Goal: Book appointment/travel/reservation

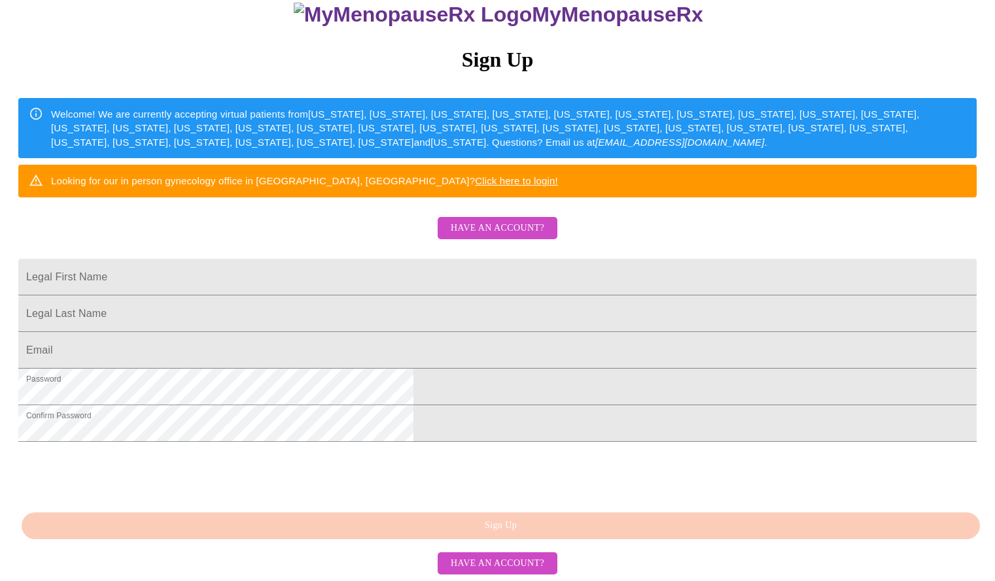
scroll to position [241, 0]
click at [500, 574] on button "Have an account?" at bounding box center [497, 564] width 120 height 23
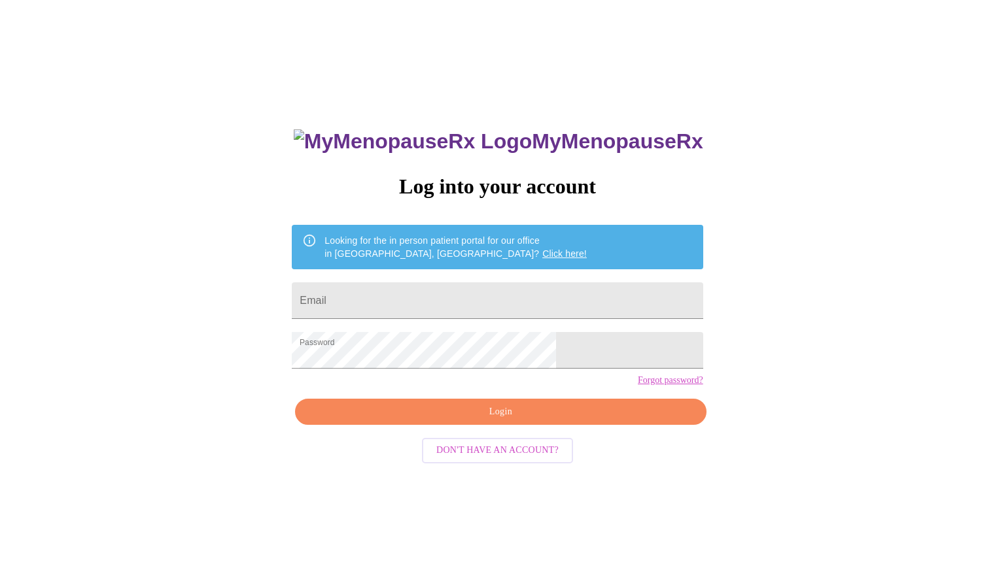
click at [448, 315] on form "Email" at bounding box center [497, 301] width 411 height 50
click at [456, 297] on input "Email" at bounding box center [497, 300] width 411 height 37
type input "[PERSON_NAME][EMAIL_ADDRESS][DOMAIN_NAME]"
click at [494, 420] on span "Login" at bounding box center [500, 412] width 381 height 16
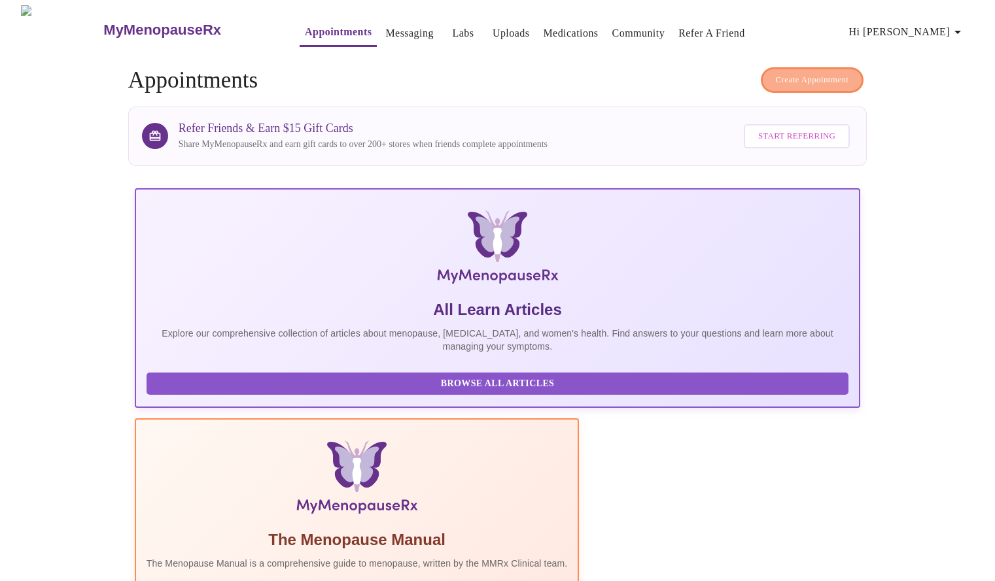
click at [813, 75] on span "Create Appointment" at bounding box center [811, 80] width 73 height 15
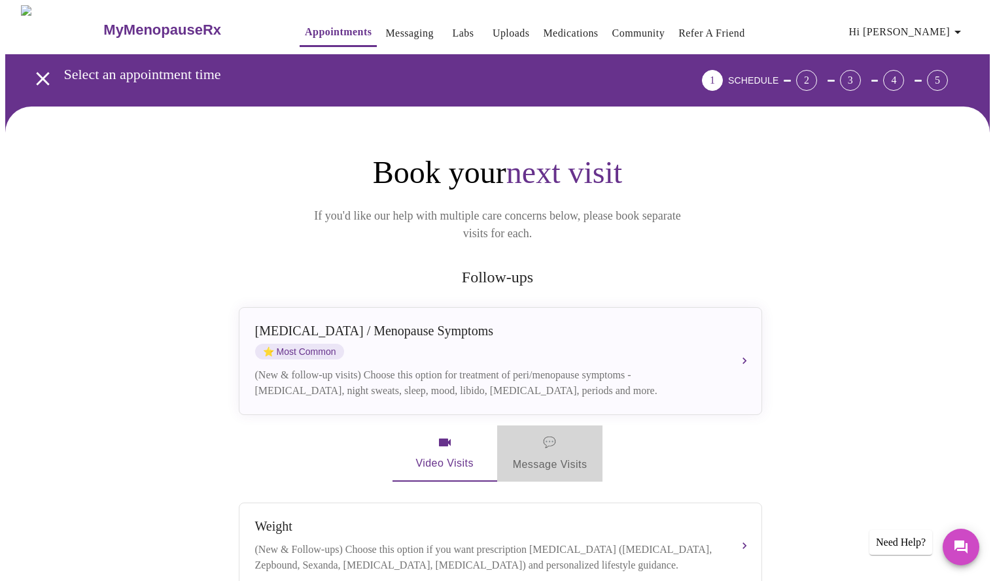
click at [540, 451] on span "💬 Message Visits" at bounding box center [550, 454] width 75 height 41
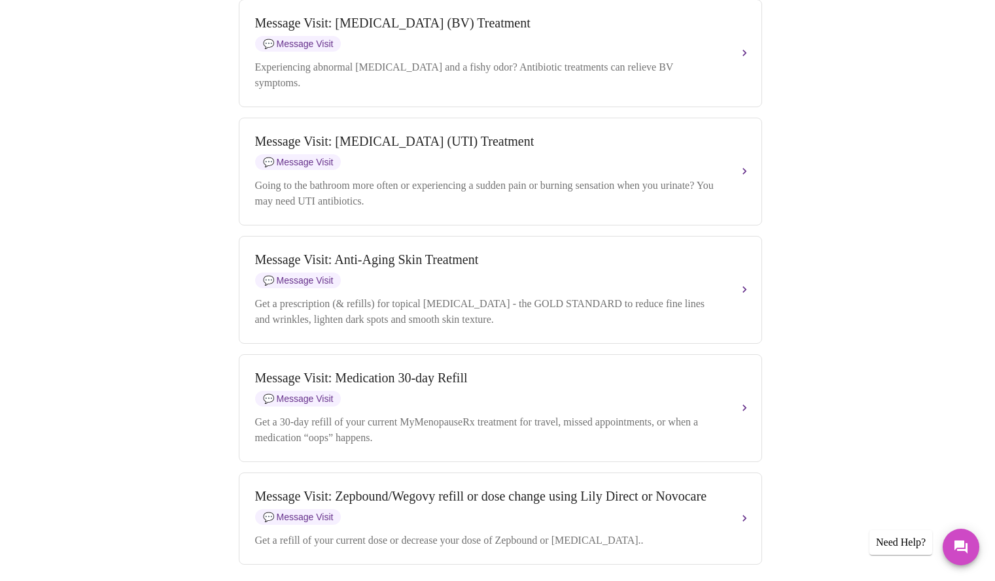
scroll to position [1458, 0]
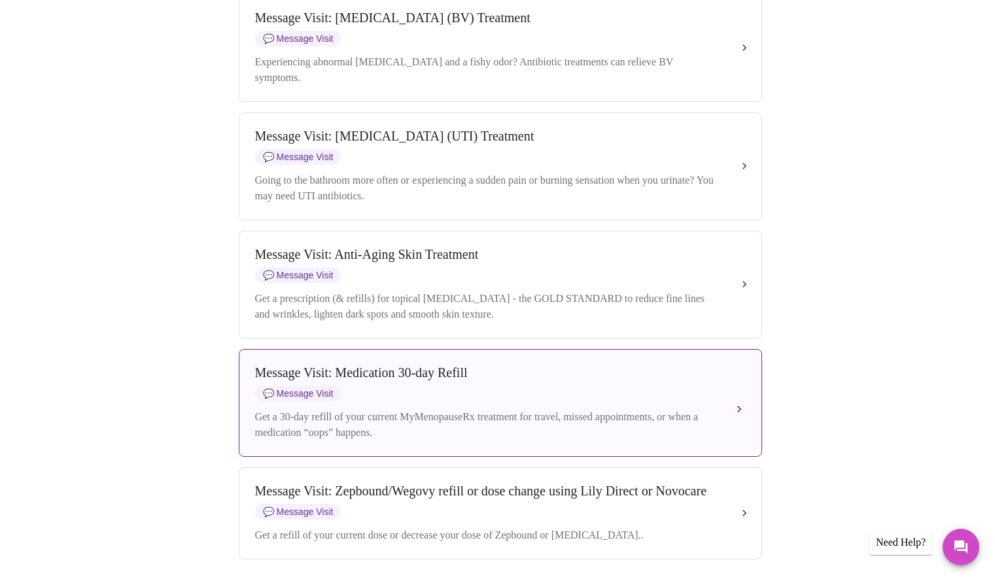
click at [459, 441] on div "Get a 30-day refill of your current MyMenopauseRx treatment for travel, missed …" at bounding box center [487, 424] width 464 height 31
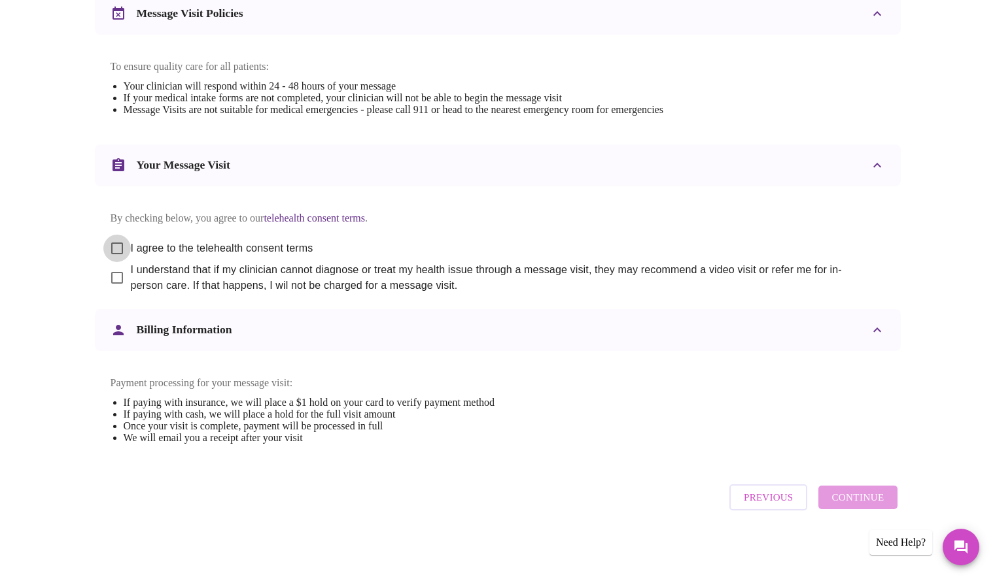
click at [120, 243] on input "I agree to the telehealth consent terms" at bounding box center [116, 248] width 27 height 27
checkbox input "true"
click at [116, 268] on input "I understand that if my clinician cannot diagnose or treat my health issue thro…" at bounding box center [116, 277] width 27 height 27
checkbox input "true"
click at [864, 506] on span "Continue" at bounding box center [857, 497] width 52 height 17
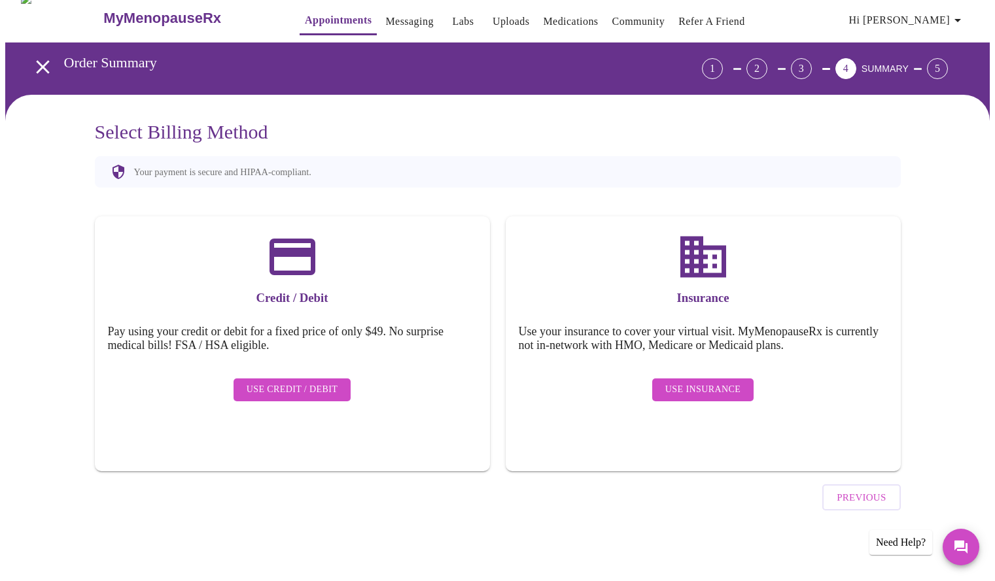
scroll to position [0, 0]
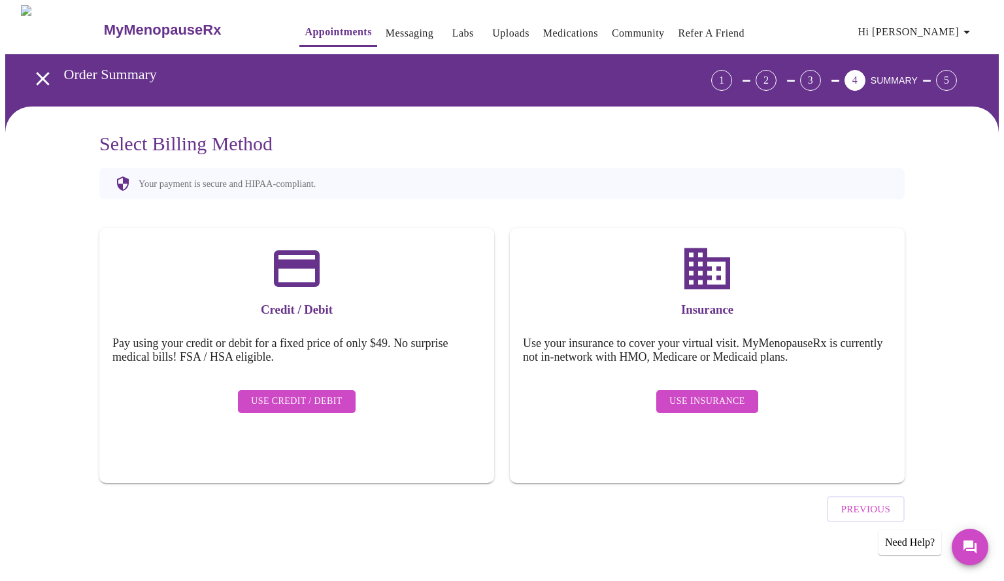
click at [706, 400] on button "Use Insurance" at bounding box center [706, 401] width 101 height 23
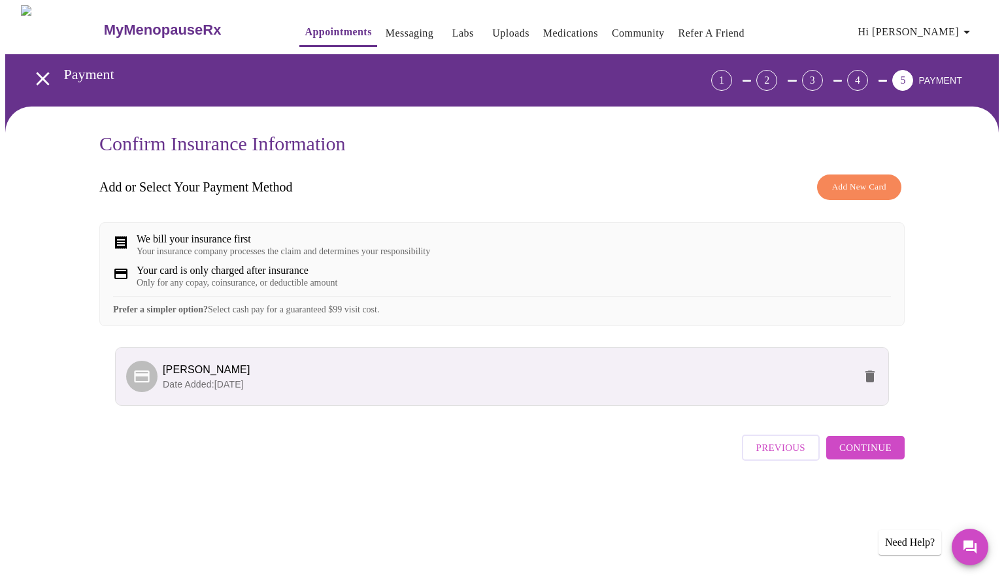
click at [878, 452] on span "Continue" at bounding box center [866, 447] width 52 height 17
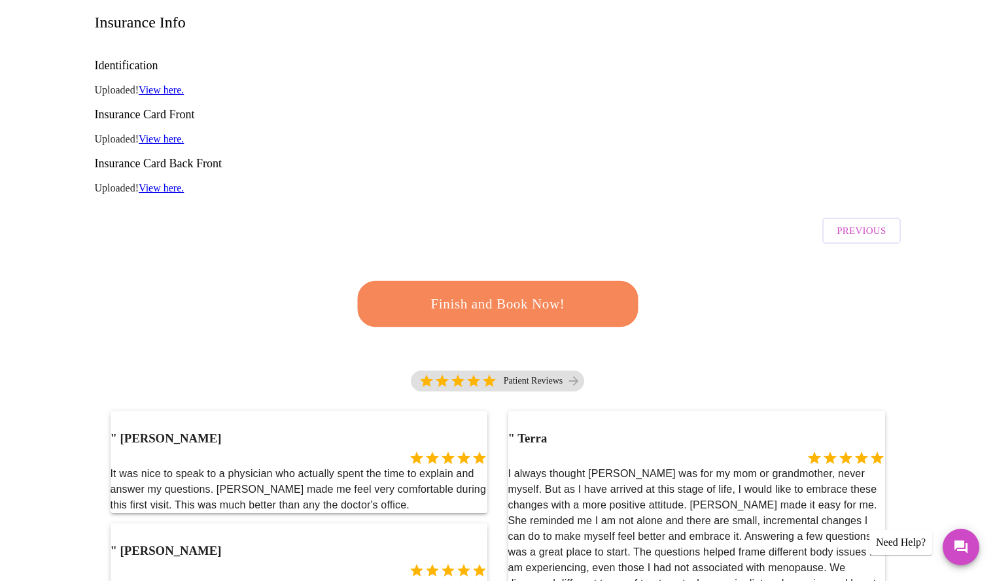
scroll to position [173, 0]
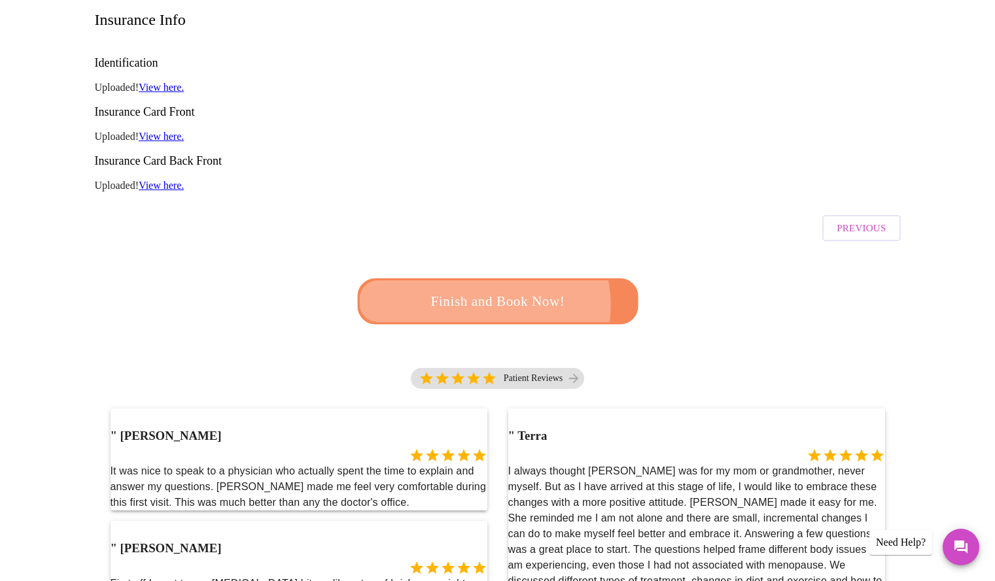
click at [483, 290] on span "Finish and Book Now!" at bounding box center [498, 302] width 242 height 24
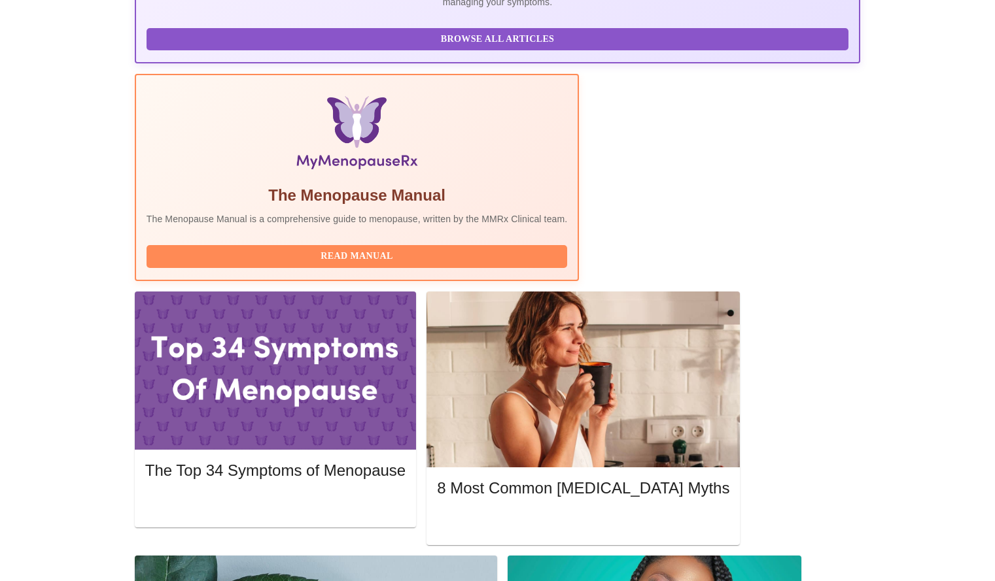
scroll to position [376, 0]
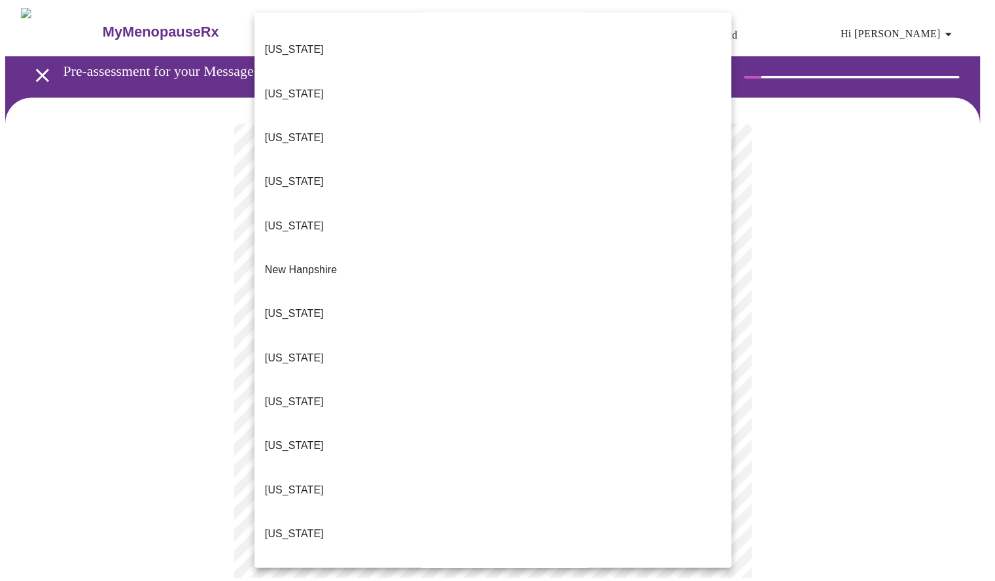
scroll to position [1150, 0]
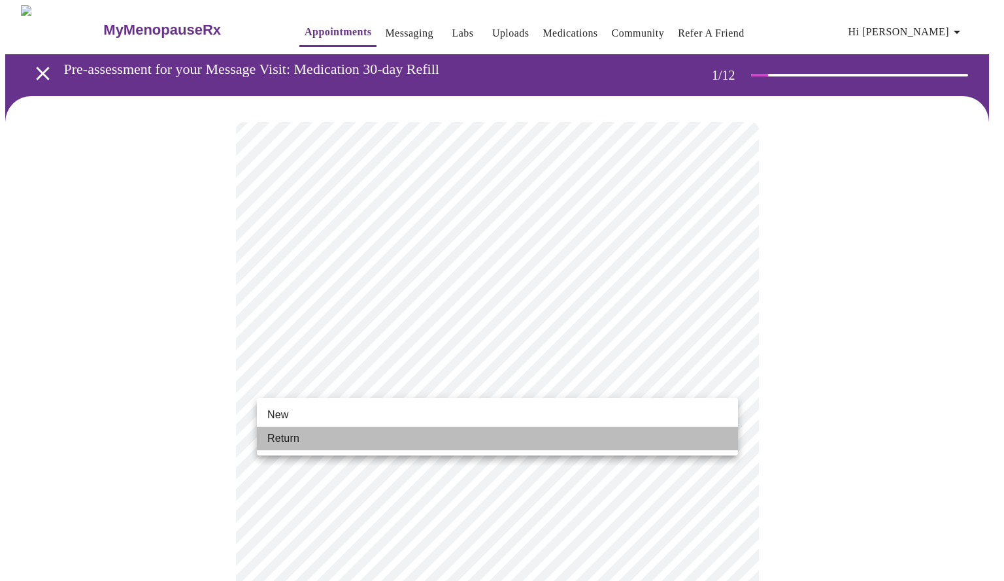
click at [317, 437] on li "Return" at bounding box center [497, 439] width 481 height 24
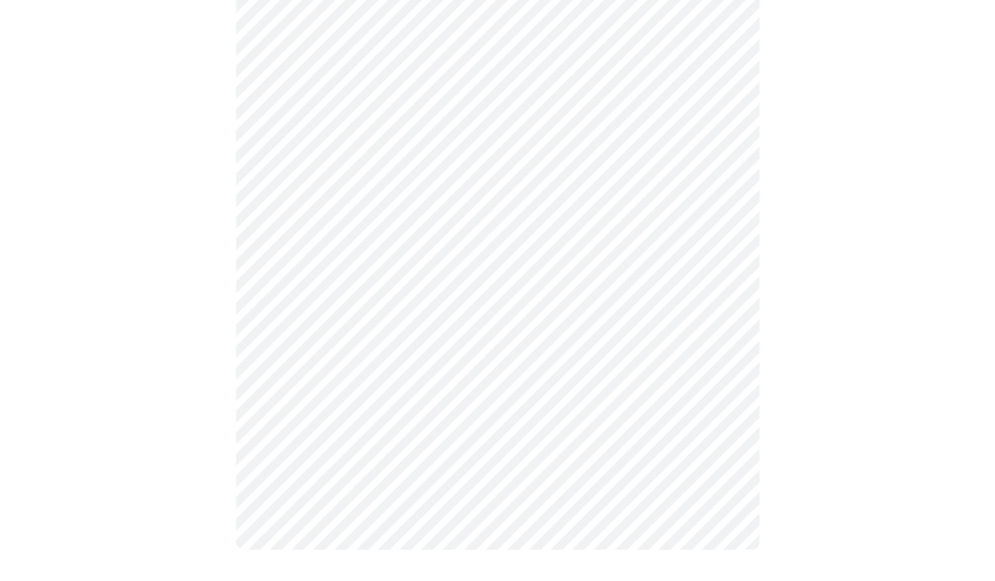
scroll to position [0, 0]
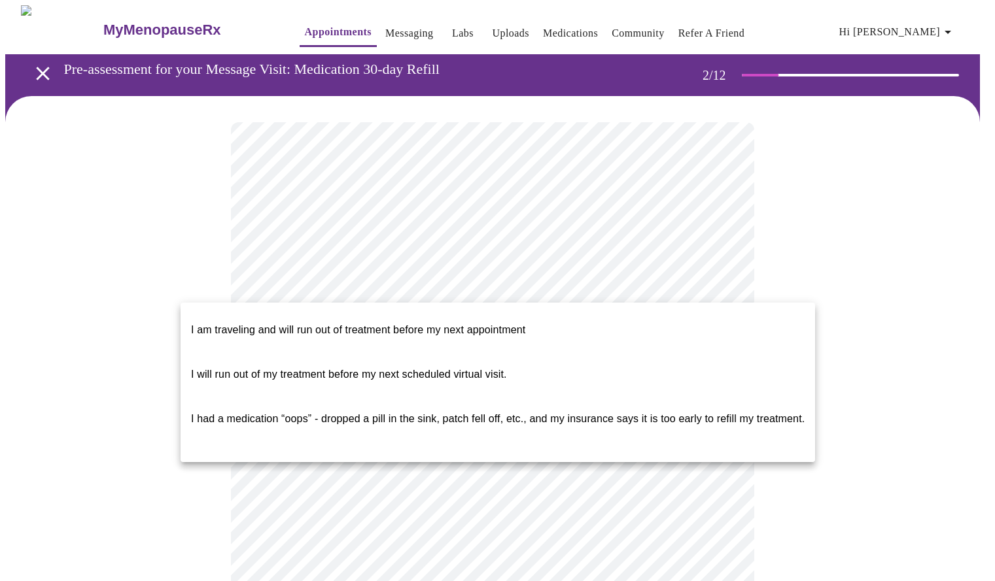
click at [505, 292] on body "MyMenopauseRx Appointments Messaging Labs Uploads Medications Community Refer a…" at bounding box center [497, 534] width 984 height 1059
click at [492, 369] on span "I will run out of my treatment before my next scheduled virtual visit." at bounding box center [349, 374] width 316 height 11
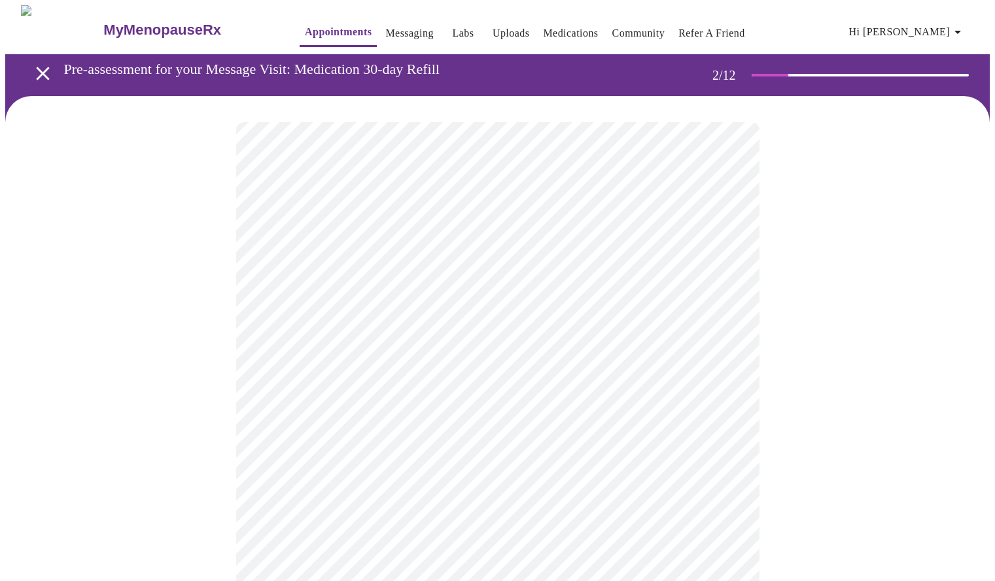
click at [974, 323] on div at bounding box center [497, 548] width 984 height 904
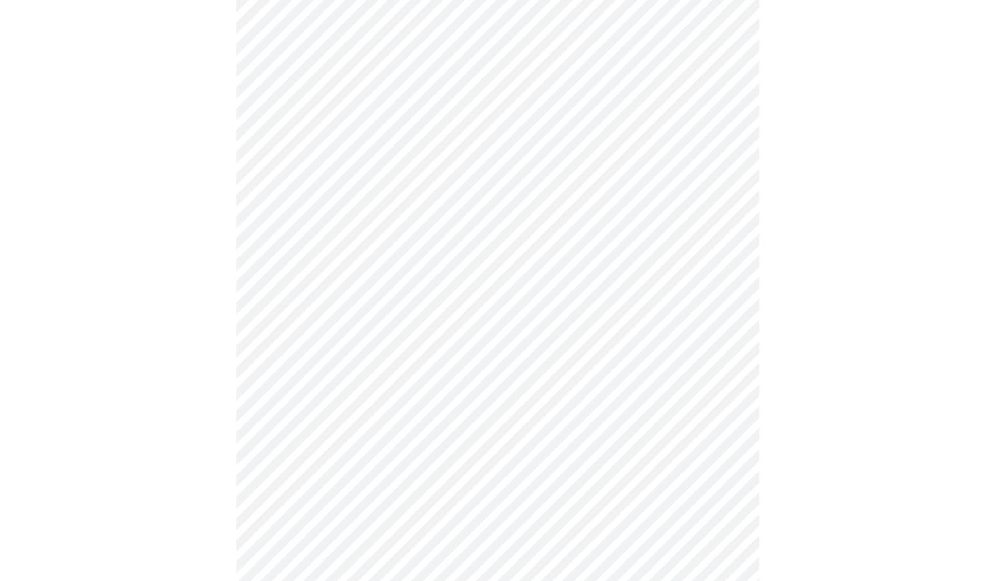
scroll to position [373, 0]
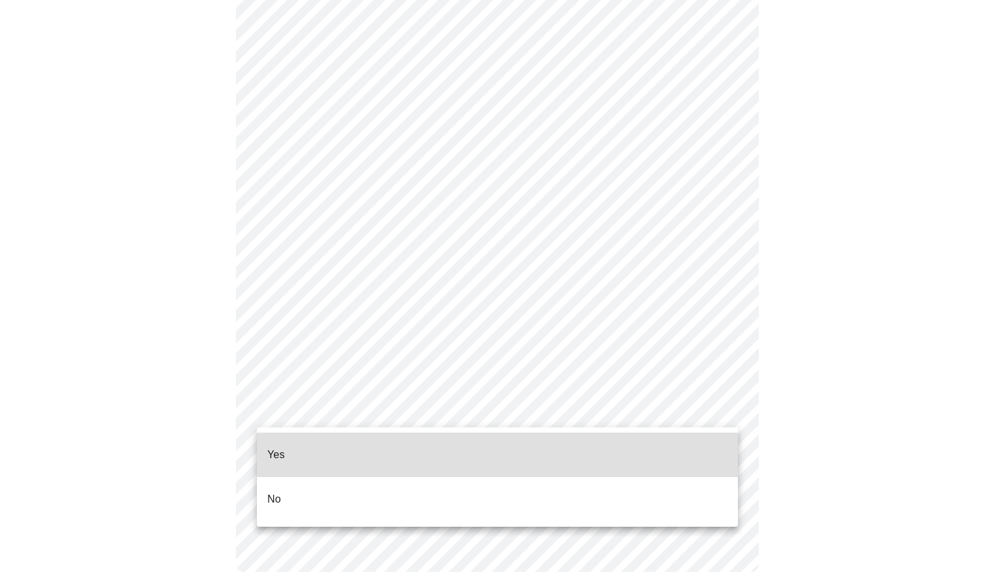
click at [498, 411] on body "MyMenopauseRx Appointments Messaging Labs Uploads Medications Community Refer a…" at bounding box center [502, 115] width 994 height 966
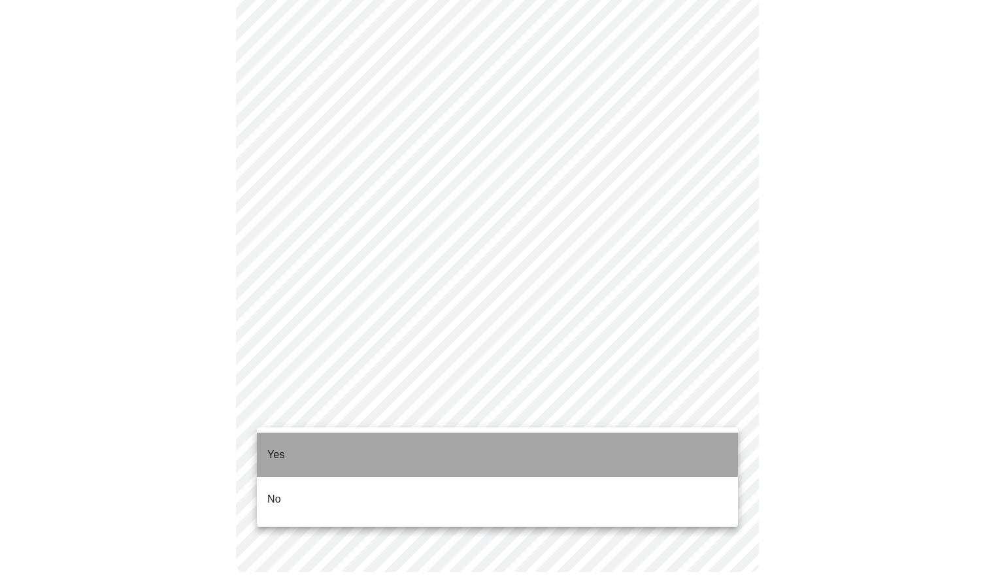
click at [468, 447] on li "Yes" at bounding box center [497, 455] width 481 height 44
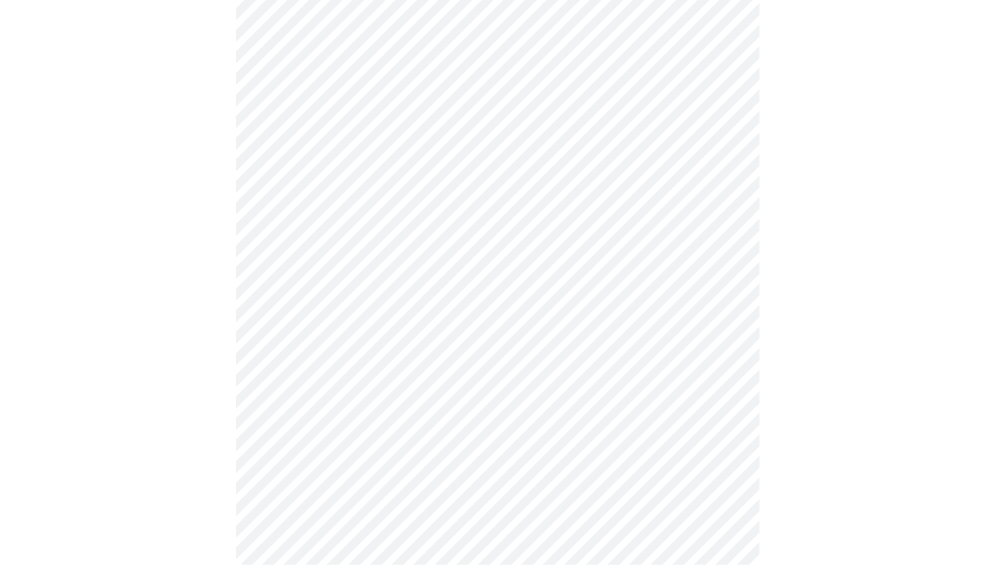
scroll to position [0, 0]
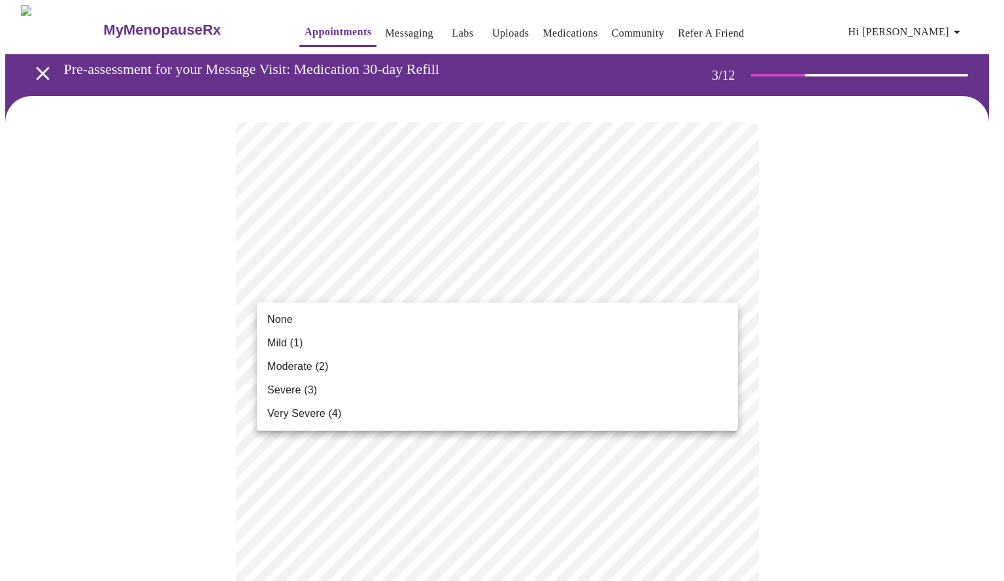
click at [366, 347] on li "Mild (1)" at bounding box center [497, 344] width 481 height 24
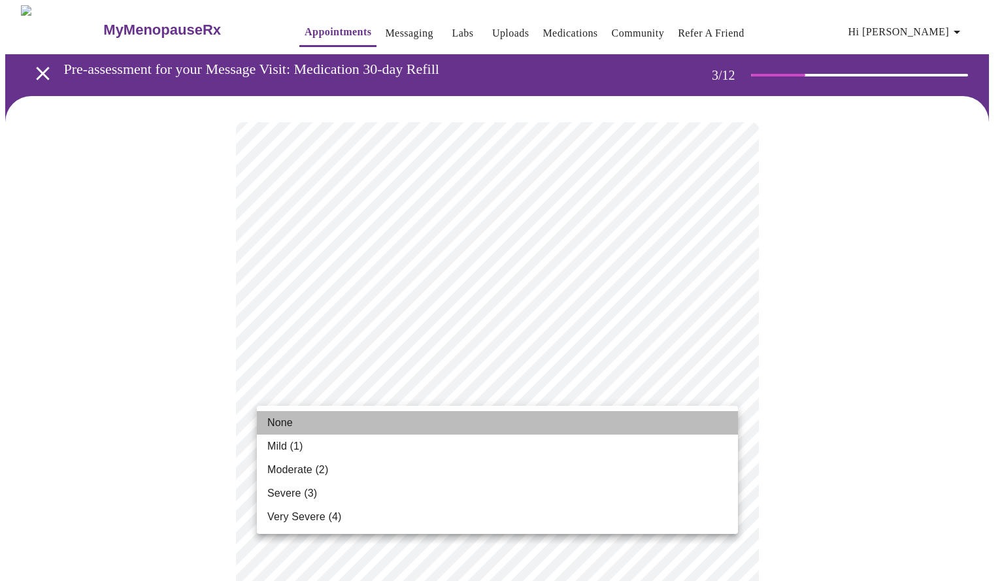
click at [381, 424] on li "None" at bounding box center [497, 423] width 481 height 24
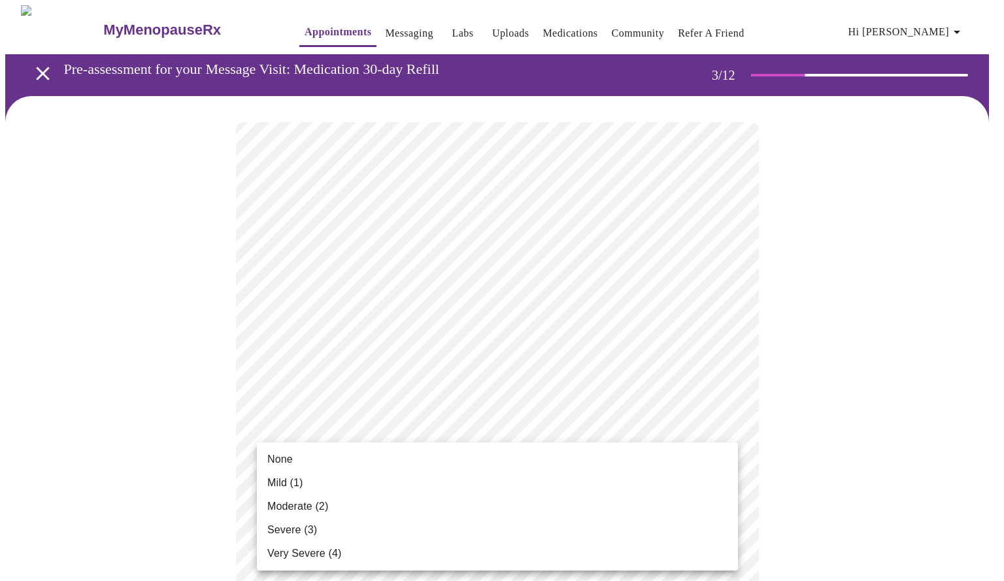
click at [452, 511] on li "Moderate (2)" at bounding box center [497, 507] width 481 height 24
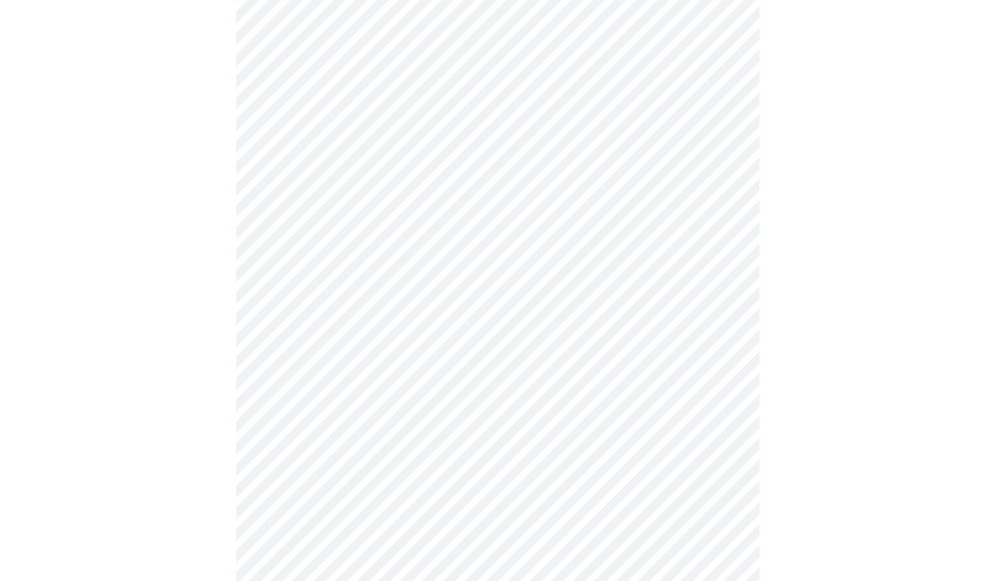
scroll to position [199, 0]
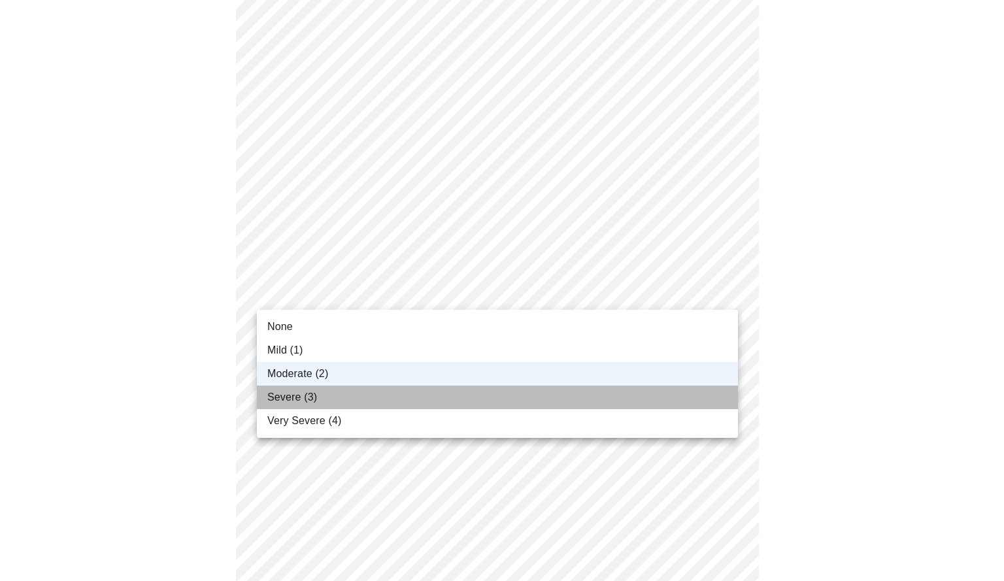
click at [496, 388] on li "Severe (3)" at bounding box center [497, 398] width 481 height 24
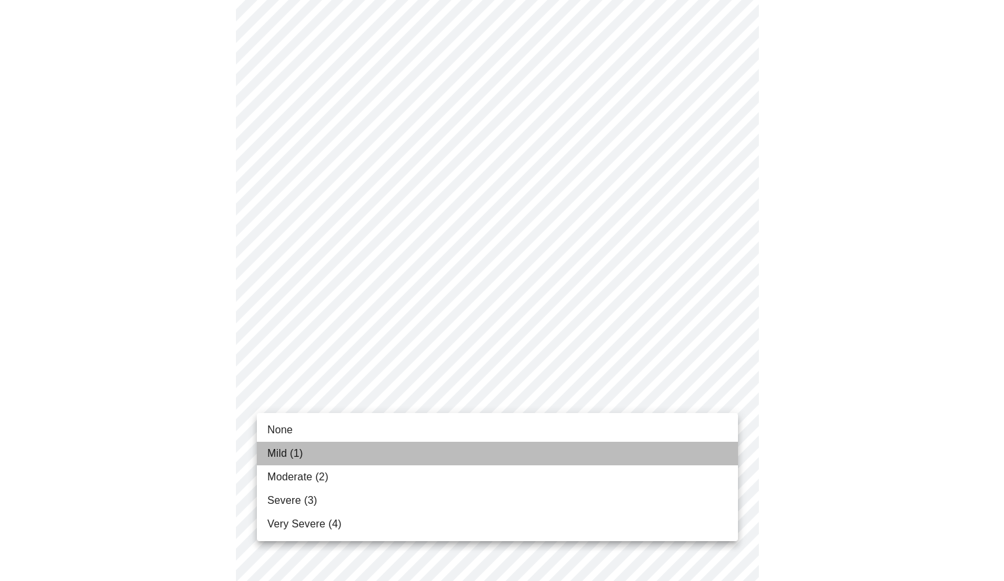
click at [437, 452] on li "Mild (1)" at bounding box center [497, 454] width 481 height 24
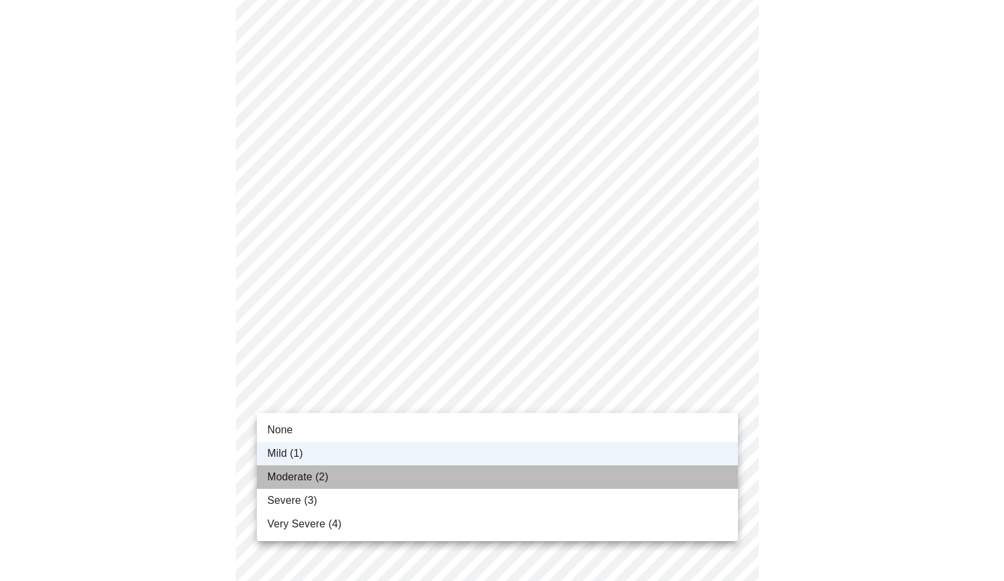
click at [429, 479] on li "Moderate (2)" at bounding box center [497, 478] width 481 height 24
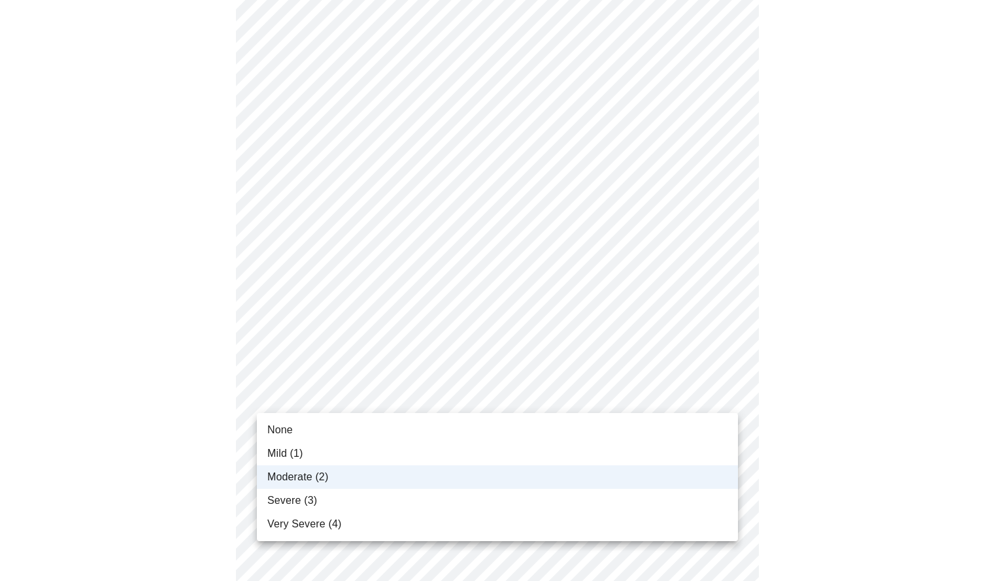
click at [435, 449] on li "Mild (1)" at bounding box center [497, 454] width 481 height 24
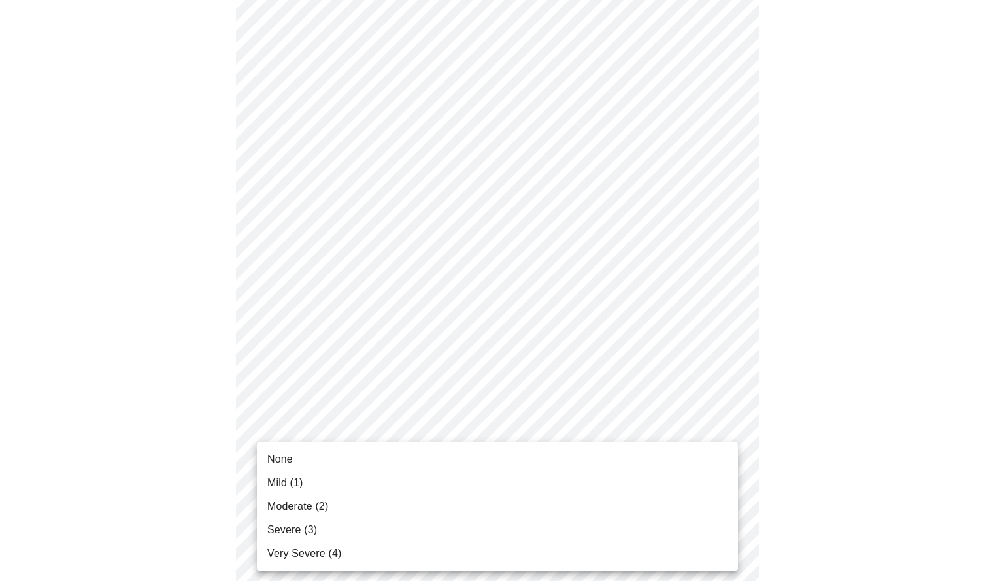
click at [413, 511] on li "Moderate (2)" at bounding box center [497, 507] width 481 height 24
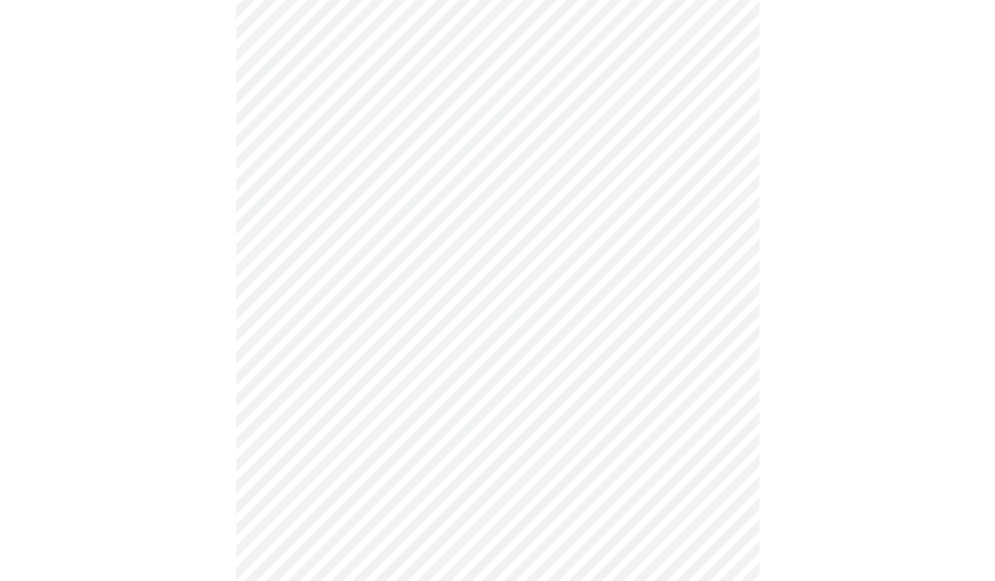
scroll to position [427, 0]
click at [586, 344] on body "MyMenopauseRx Appointments Messaging Labs Uploads Medications Community Refer a…" at bounding box center [502, 402] width 994 height 1648
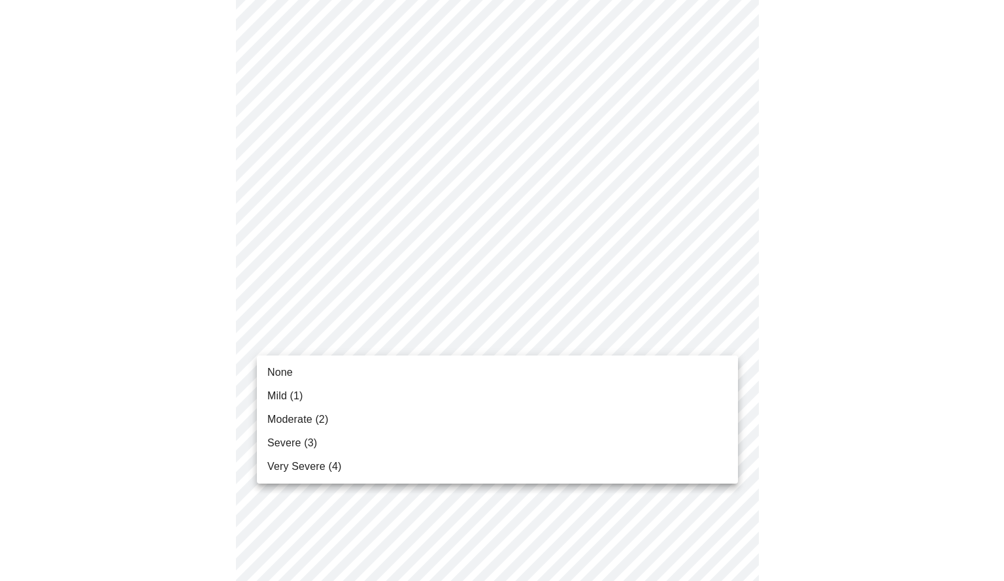
click at [387, 413] on li "Moderate (2)" at bounding box center [497, 420] width 481 height 24
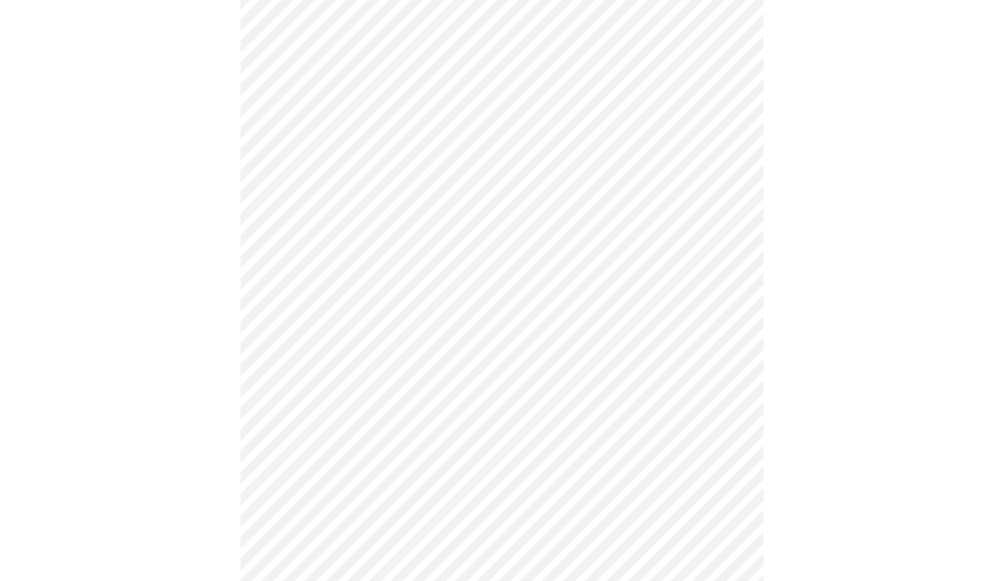
click at [347, 445] on body "MyMenopauseRx Appointments Messaging Labs Uploads Medications Community Refer a…" at bounding box center [502, 392] width 994 height 1629
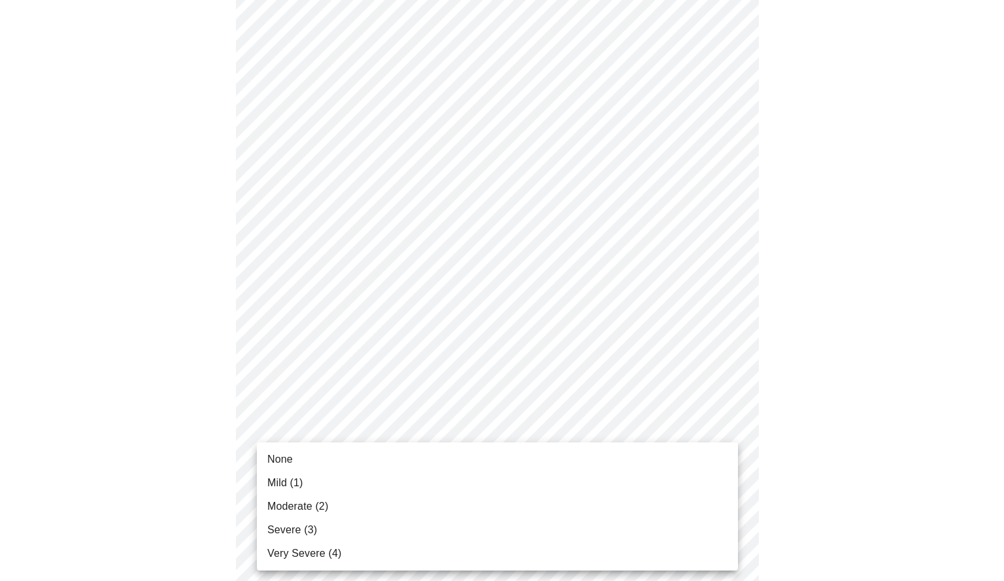
click at [328, 483] on li "Mild (1)" at bounding box center [497, 483] width 481 height 24
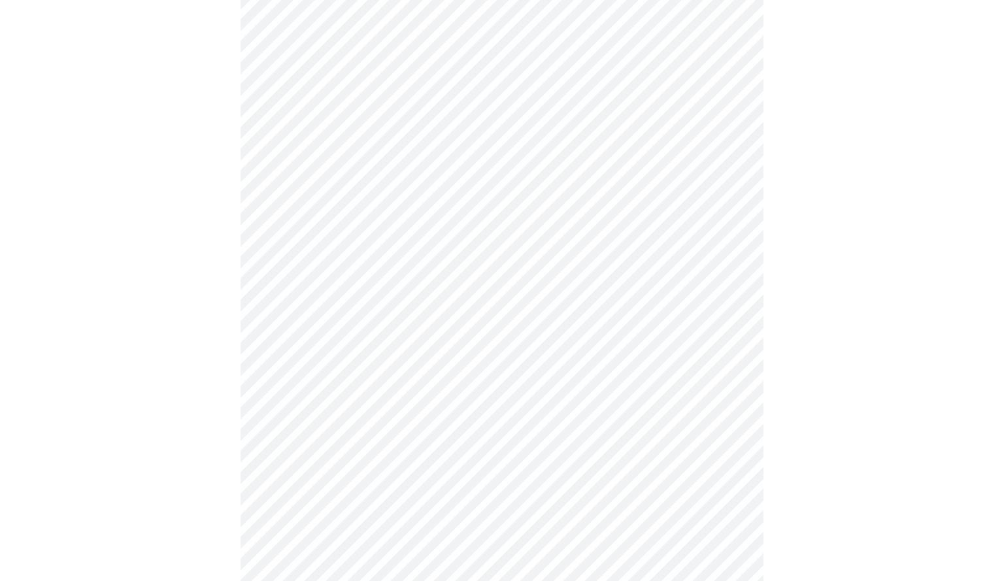
click at [393, 437] on body "MyMenopauseRx Appointments Messaging Labs Uploads Medications Community Refer a…" at bounding box center [502, 383] width 994 height 1611
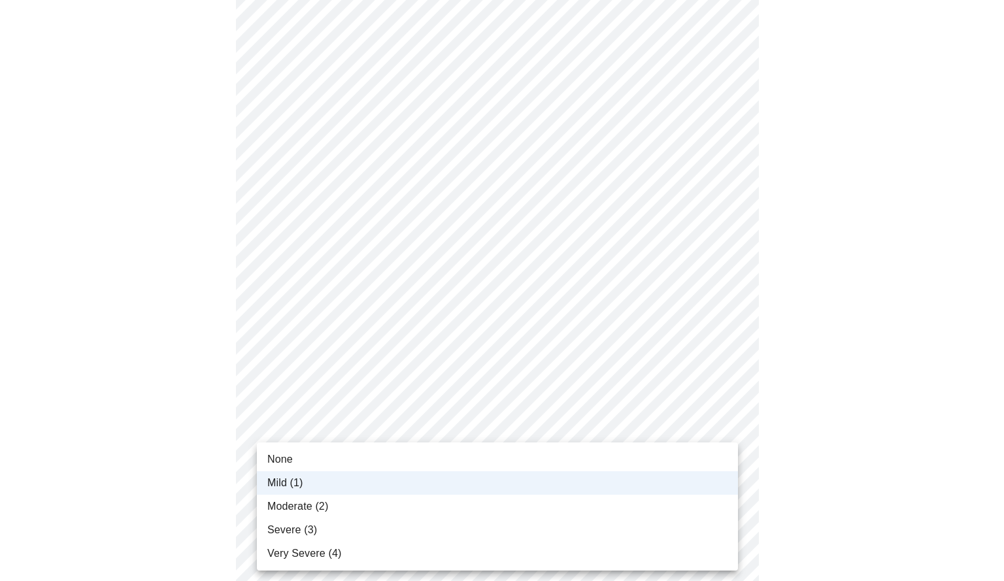
click at [368, 458] on li "None" at bounding box center [497, 460] width 481 height 24
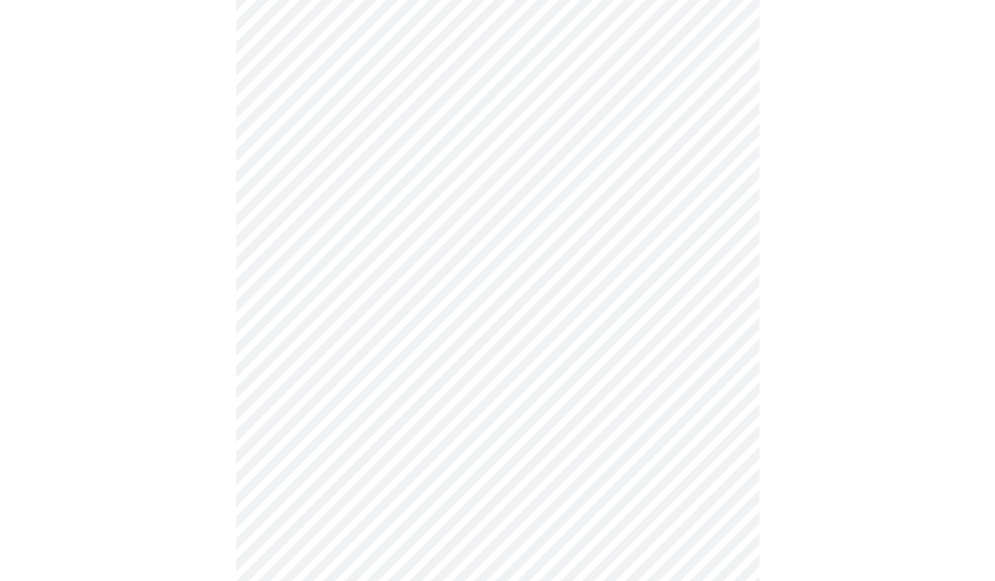
scroll to position [637, 0]
click at [581, 345] on body "MyMenopauseRx Appointments Messaging Labs Uploads Medications Community Refer a…" at bounding box center [497, 173] width 984 height 1611
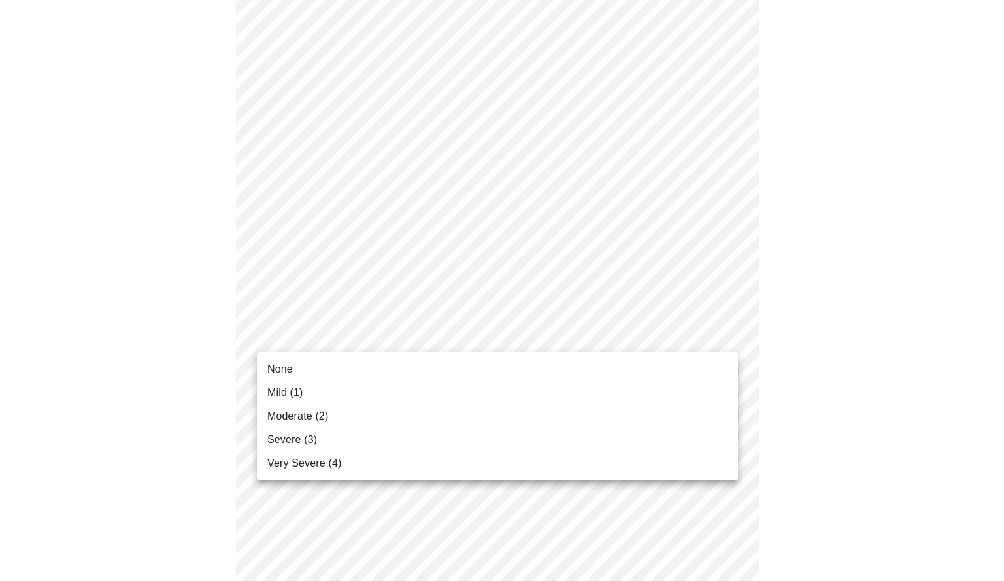
click at [501, 464] on li "Very Severe (4)" at bounding box center [497, 464] width 481 height 24
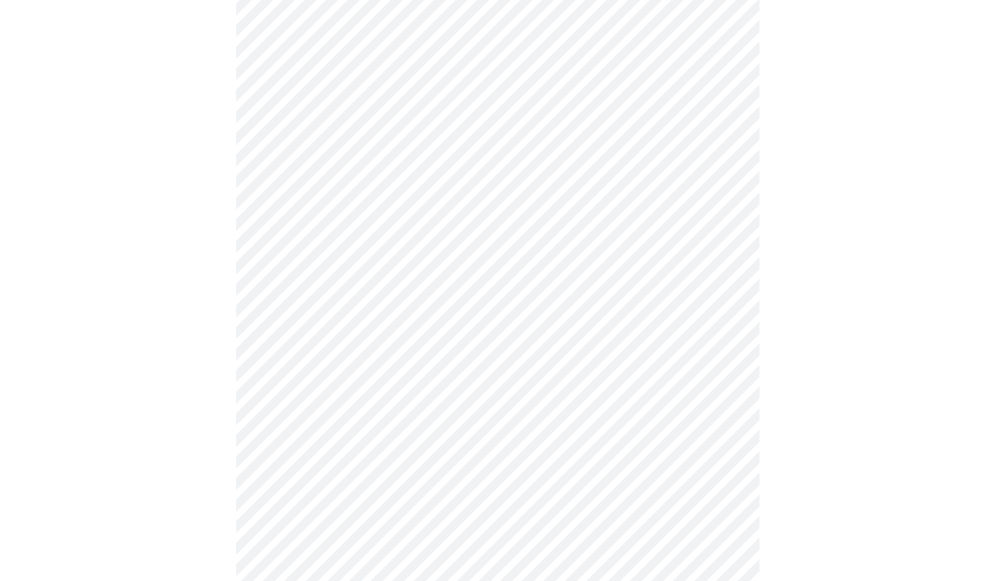
click at [396, 444] on body "MyMenopauseRx Appointments Messaging Labs Uploads Medications Community Refer a…" at bounding box center [497, 164] width 984 height 1593
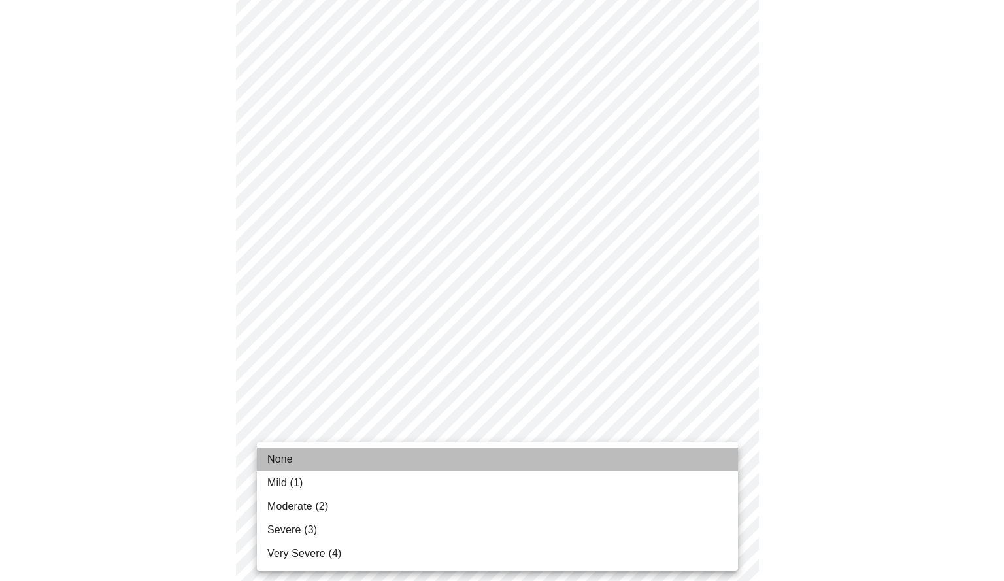
click at [383, 456] on li "None" at bounding box center [497, 460] width 481 height 24
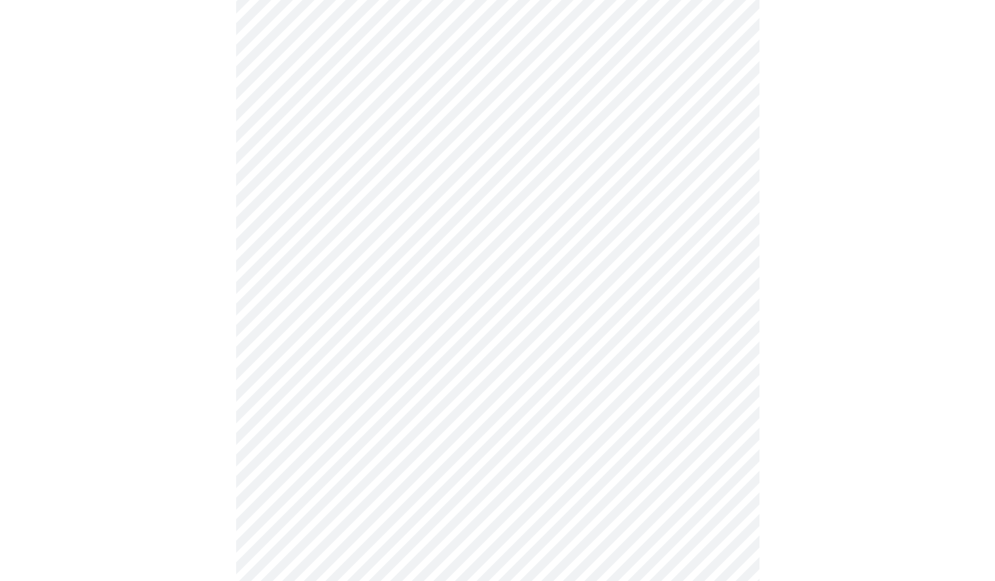
scroll to position [506, 0]
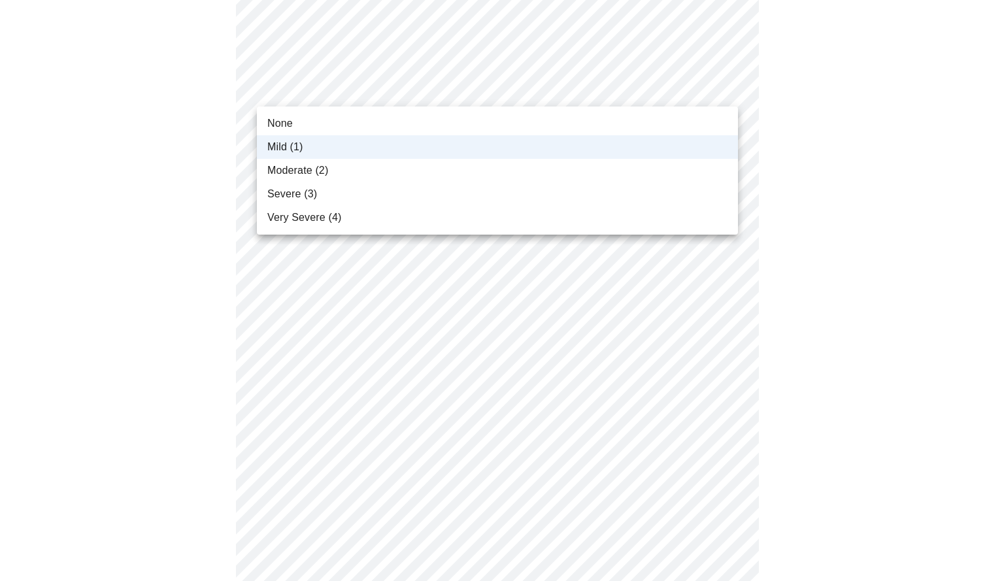
click at [496, 104] on body "MyMenopauseRx Appointments Messaging Labs Uploads Medications Community Refer a…" at bounding box center [502, 286] width 994 height 1574
click at [479, 118] on li "None" at bounding box center [497, 124] width 481 height 24
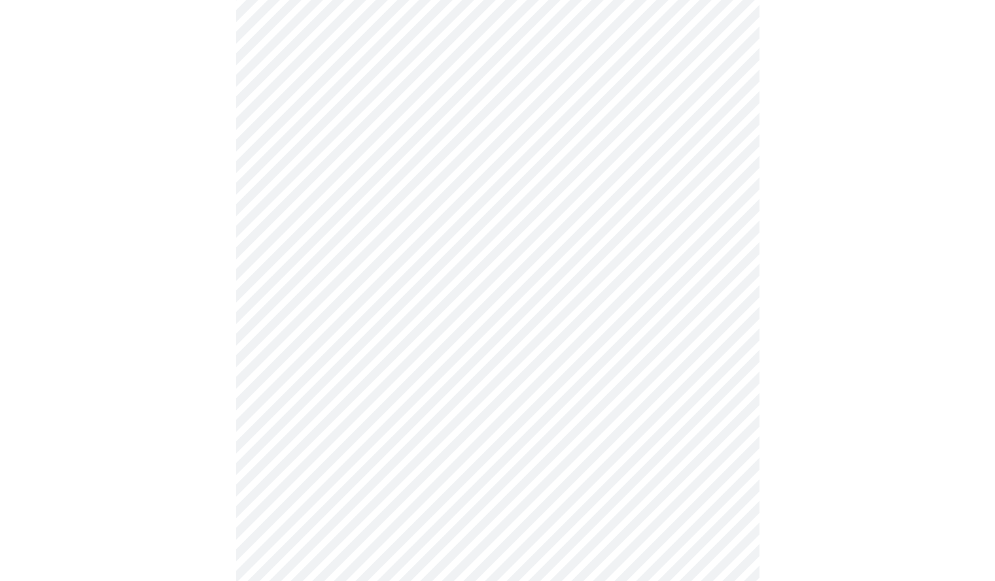
scroll to position [870, 0]
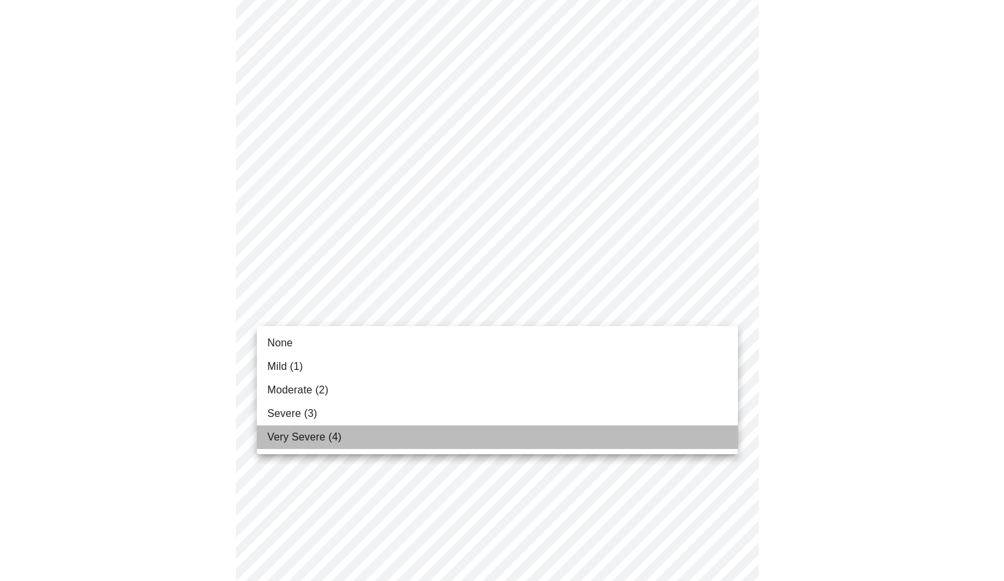
click at [421, 443] on li "Very Severe (4)" at bounding box center [497, 438] width 481 height 24
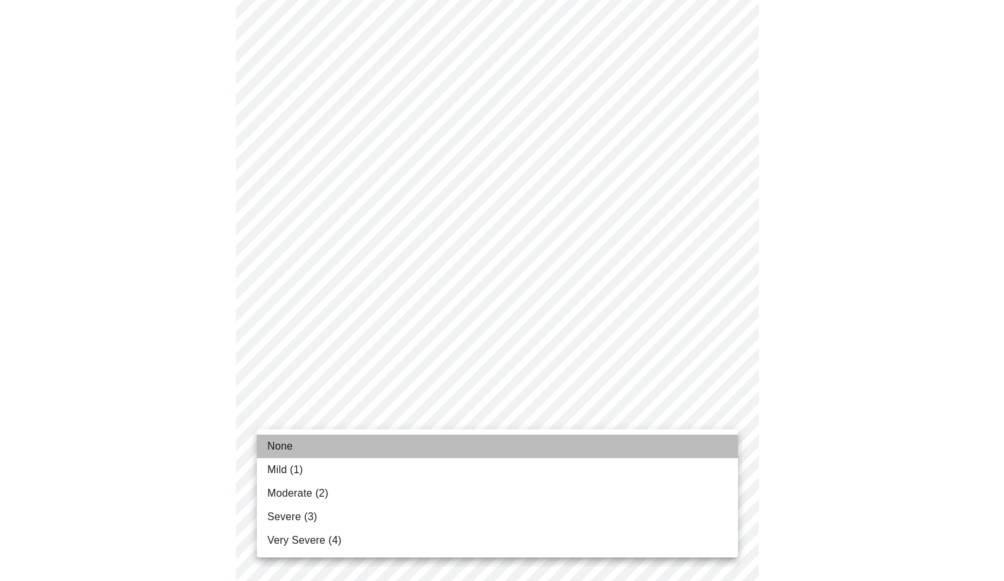
click at [427, 439] on li "None" at bounding box center [497, 447] width 481 height 24
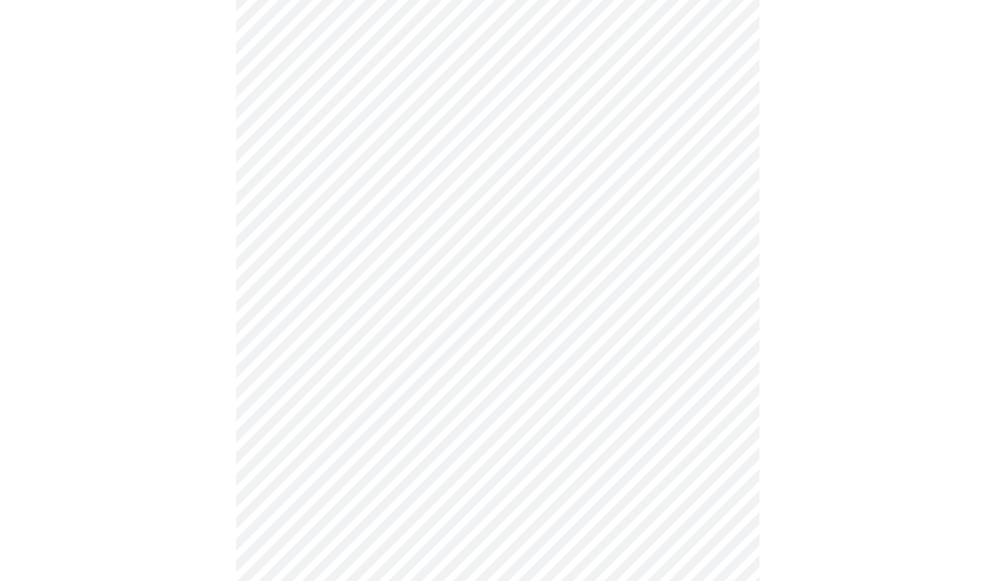
scroll to position [366, 0]
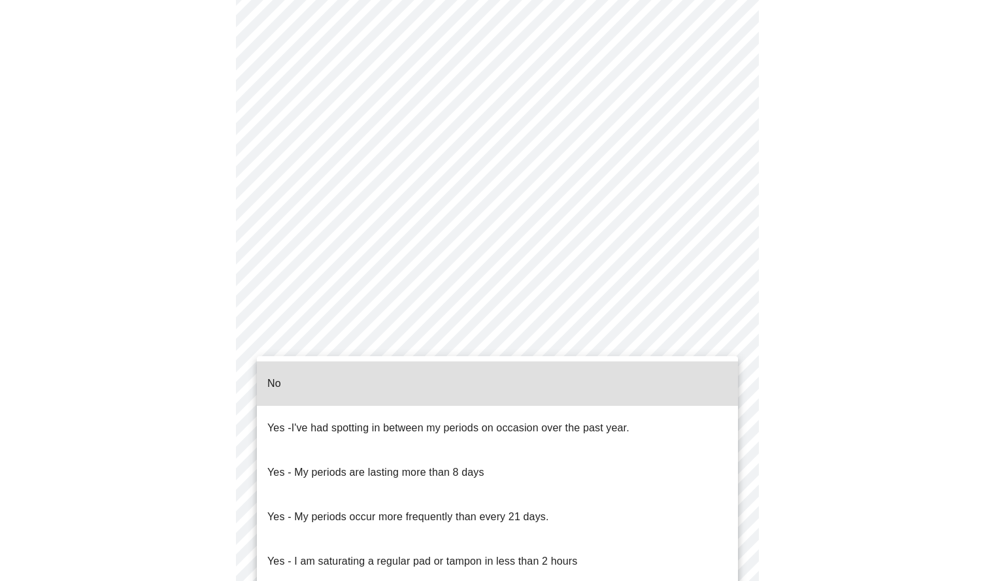
click at [676, 388] on body "MyMenopauseRx Appointments Messaging Labs Uploads Medications Community Refer a…" at bounding box center [502, 258] width 994 height 1238
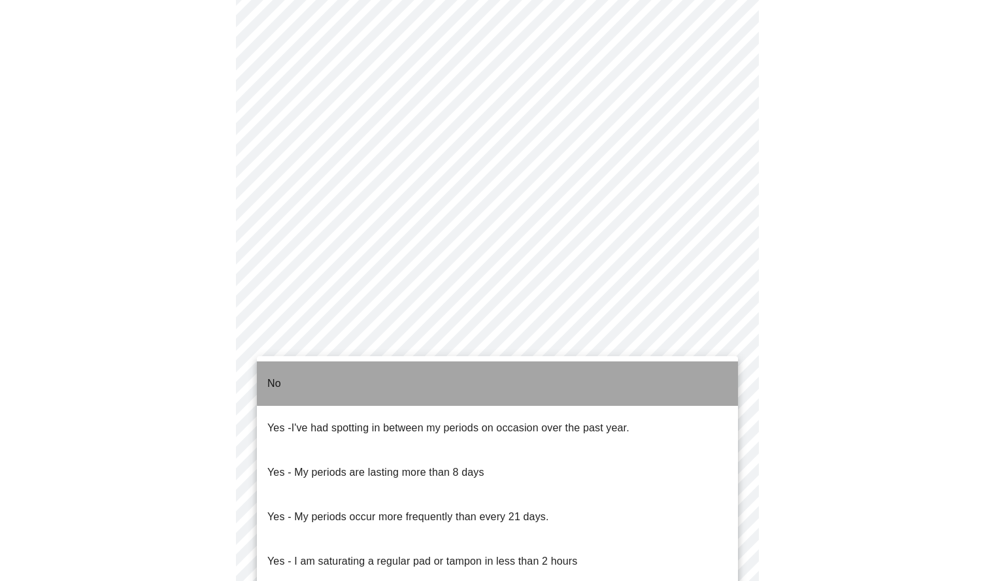
click at [582, 375] on li "No" at bounding box center [497, 384] width 481 height 44
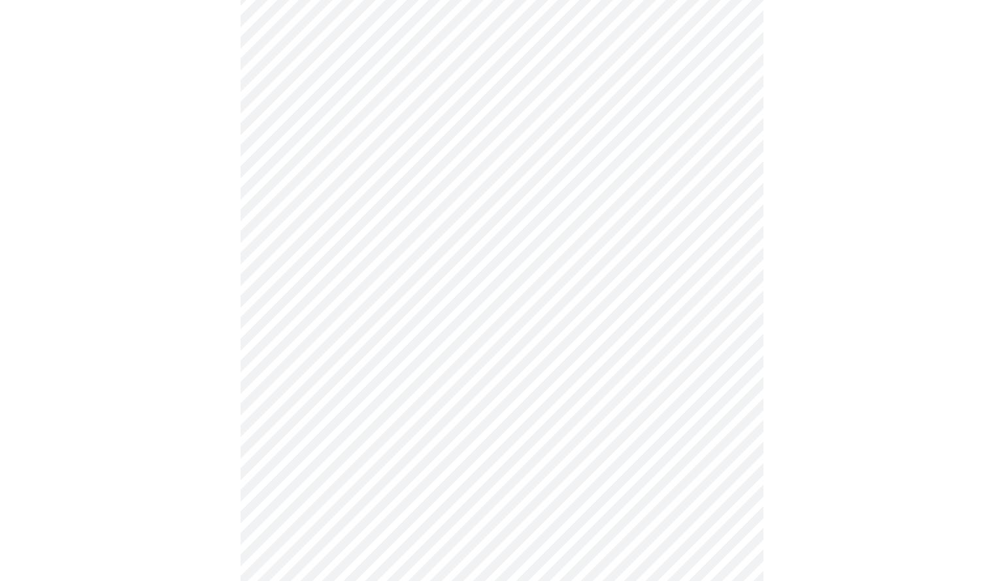
click at [462, 464] on body "MyMenopauseRx Appointments Messaging Labs Uploads Medications Community Refer a…" at bounding box center [502, 254] width 994 height 1230
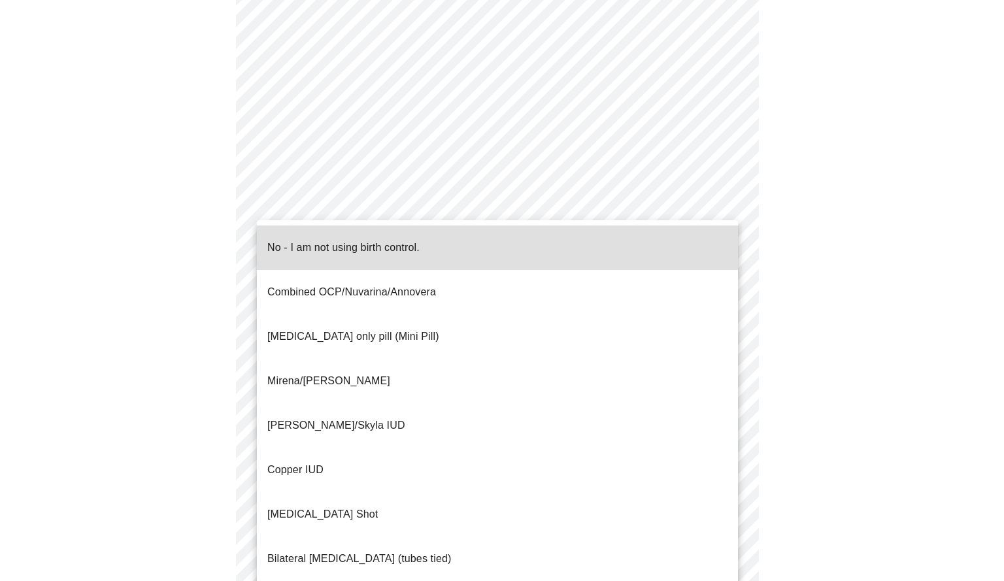
click at [451, 237] on li "No - I am not using birth control." at bounding box center [497, 248] width 481 height 44
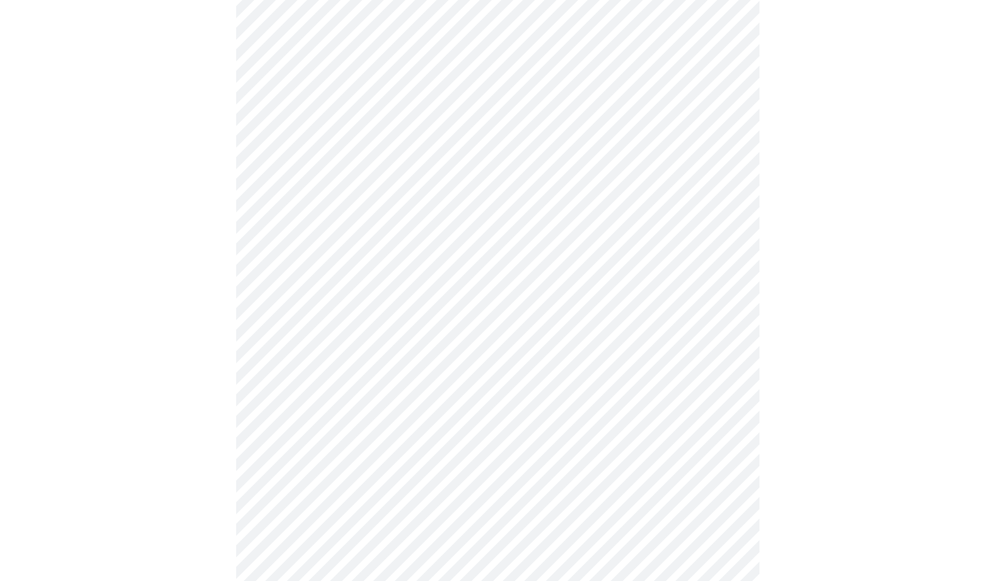
scroll to position [614, 0]
click at [516, 309] on body "MyMenopauseRx Appointments Messaging Labs Uploads Medications Community Refer a…" at bounding box center [502, 2] width 994 height 1222
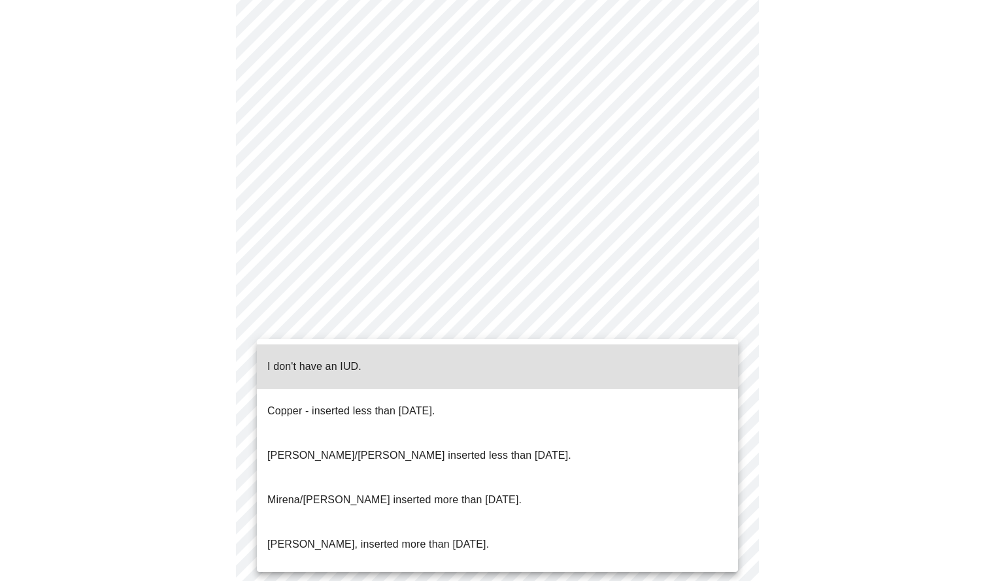
click at [509, 367] on li "I don't have an IUD." at bounding box center [497, 367] width 481 height 44
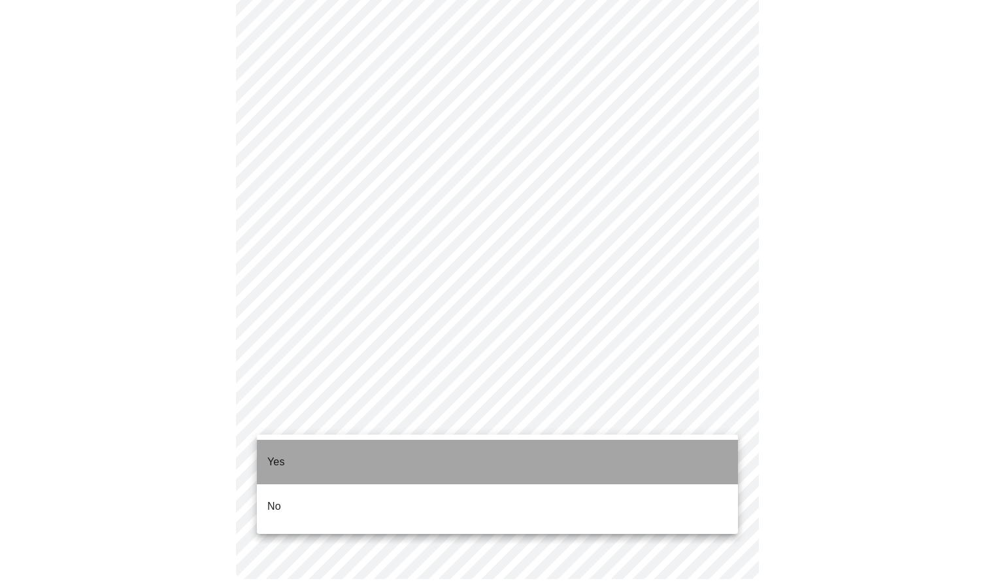
click at [482, 463] on li "Yes" at bounding box center [497, 462] width 481 height 44
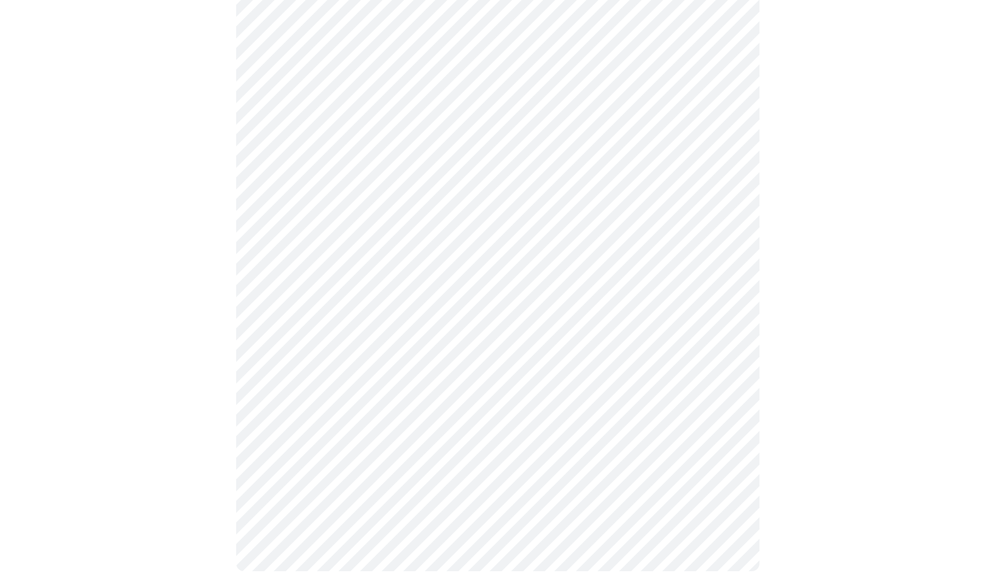
scroll to position [0, 0]
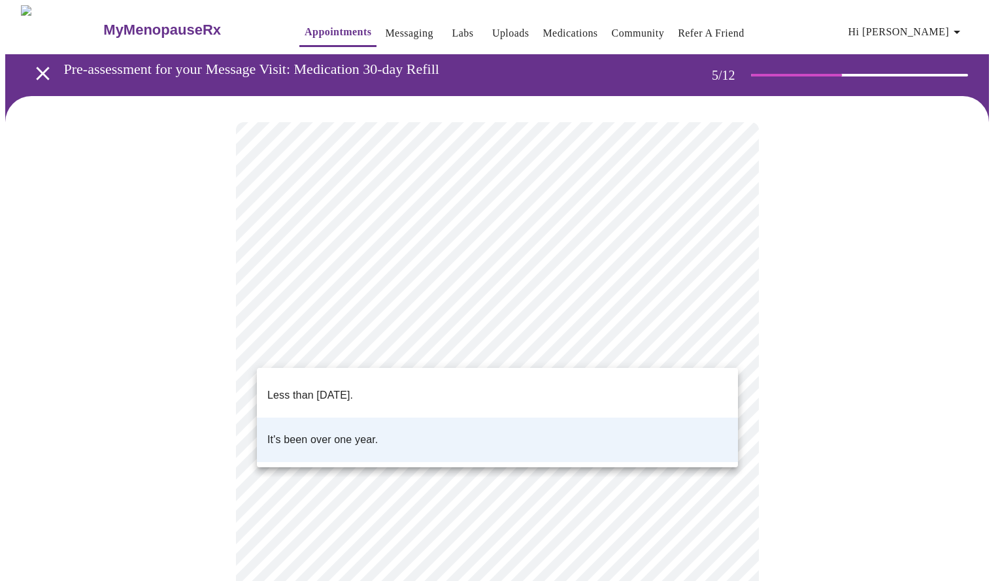
click at [432, 335] on body "MyMenopauseRx Appointments Messaging Labs Uploads Medications Community Refer a…" at bounding box center [502, 427] width 994 height 845
click at [406, 385] on li "Less than [DATE]." at bounding box center [497, 395] width 481 height 44
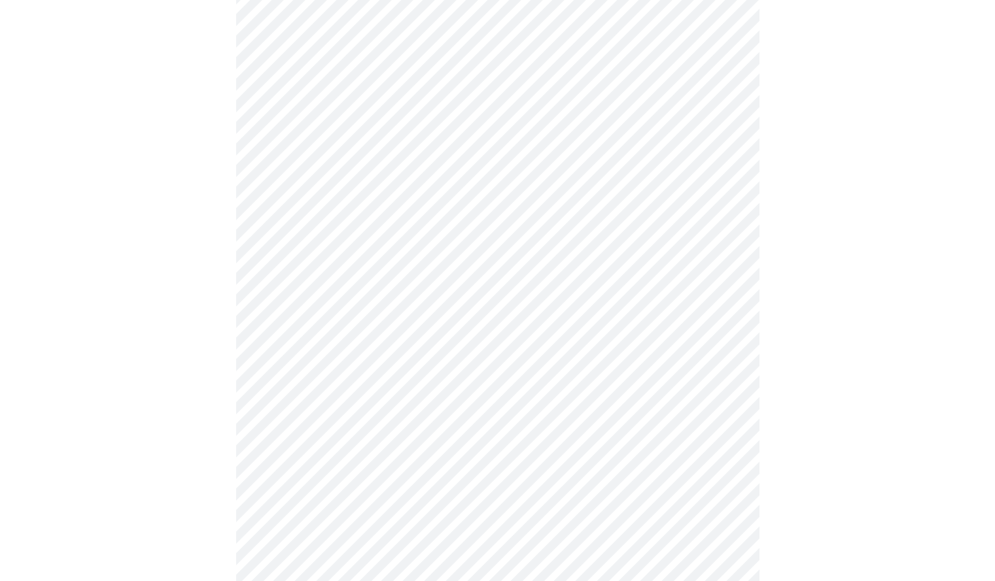
scroll to position [3491, 0]
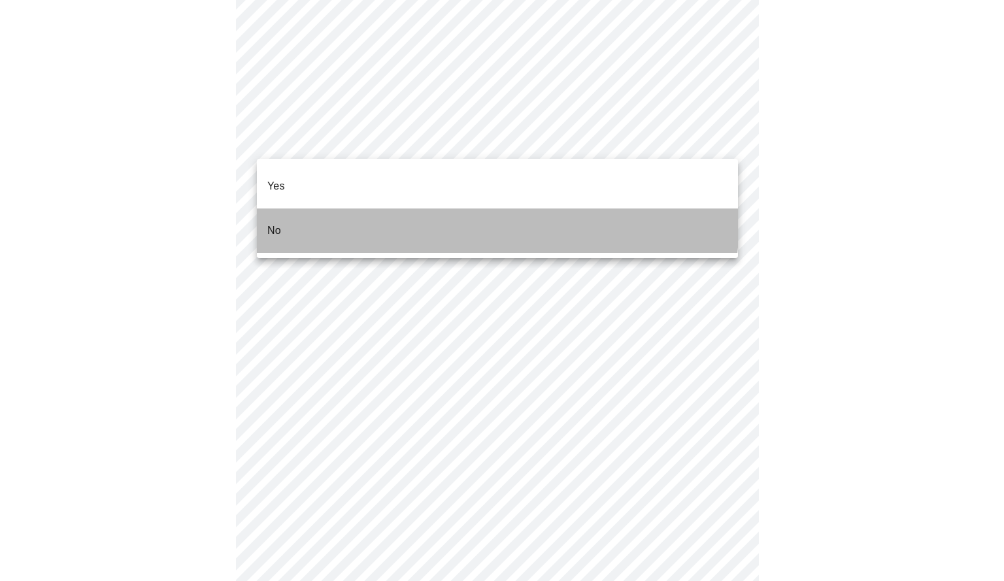
click at [385, 209] on li "No" at bounding box center [497, 231] width 481 height 44
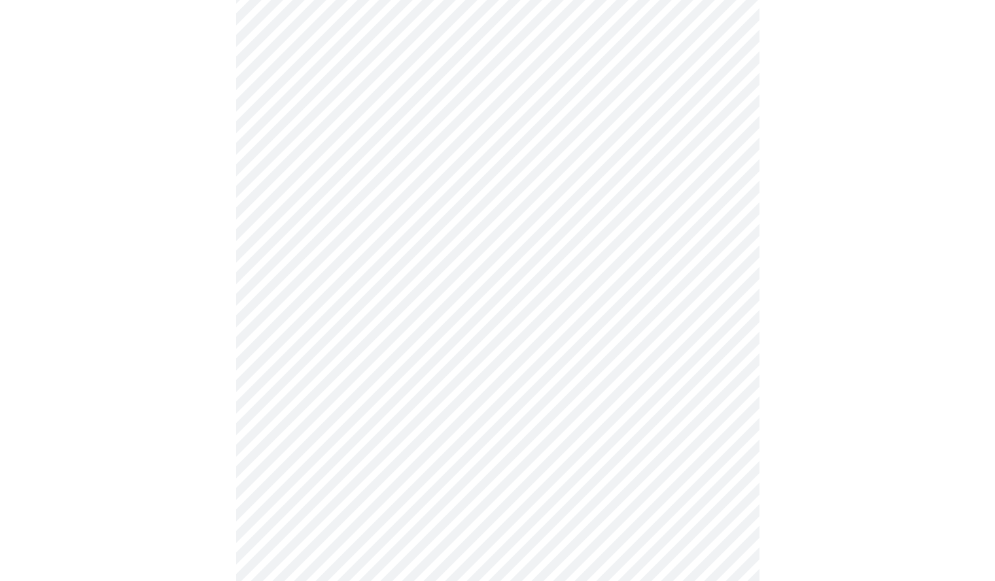
scroll to position [573, 0]
